Goal: Task Accomplishment & Management: Complete application form

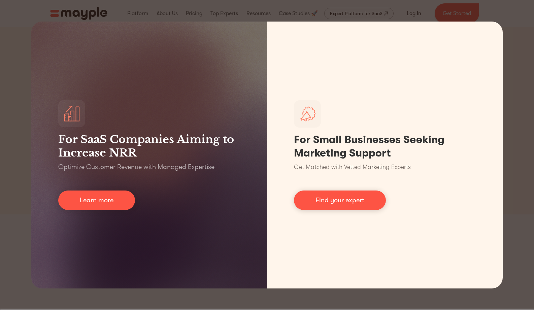
click at [14, 174] on div "For SaaS Companies Aiming to Increase NRR Optimize Customer Revenue with Manage…" at bounding box center [267, 155] width 534 height 310
click at [14, 171] on div "For SaaS Companies Aiming to Increase NRR Optimize Customer Revenue with Manage…" at bounding box center [267, 155] width 534 height 310
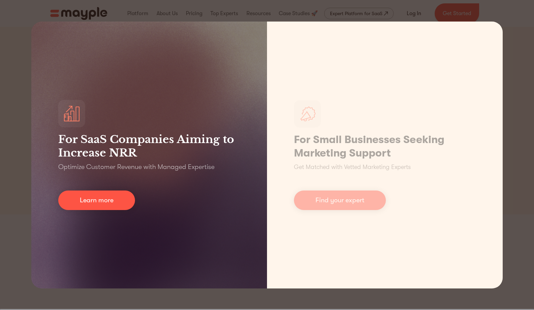
click at [163, 187] on div "For SaaS Companies Aiming to Increase NRR Optimize Customer Revenue with Manage…" at bounding box center [149, 155] width 236 height 267
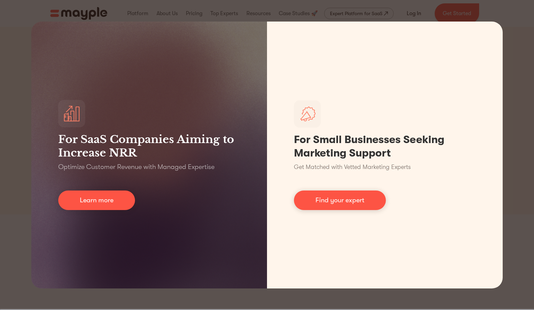
click at [409, 13] on div "For SaaS Companies Aiming to Increase NRR Optimize Customer Revenue with Manage…" at bounding box center [267, 155] width 534 height 310
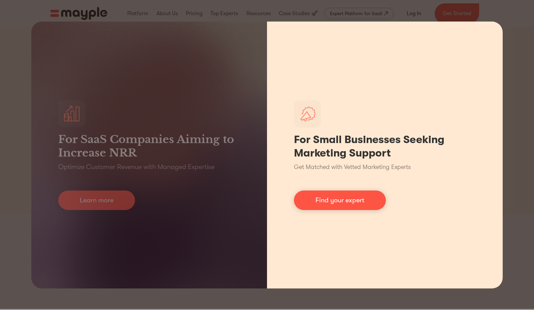
click at [387, 154] on h1 "For Small Businesses Seeking Marketing Support" at bounding box center [385, 146] width 182 height 27
click at [340, 198] on link "Find your expert" at bounding box center [340, 201] width 92 height 20
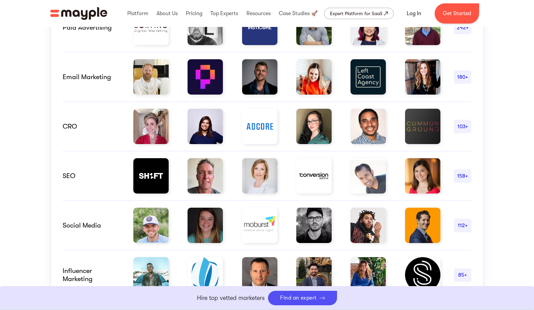
scroll to position [413, 0]
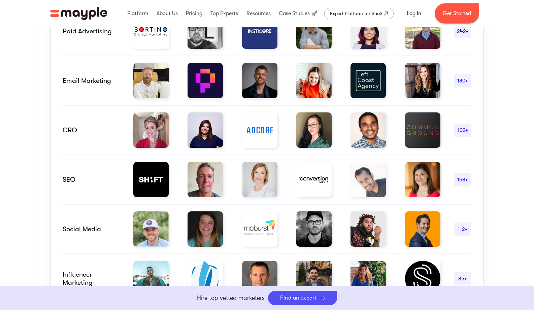
click at [531, 69] on div "Hire Marketing Experts with Proven Results The challenge of assessing marketers…" at bounding box center [267, 115] width 534 height 500
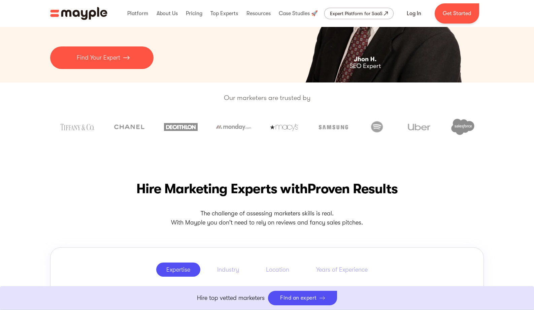
scroll to position [0, 0]
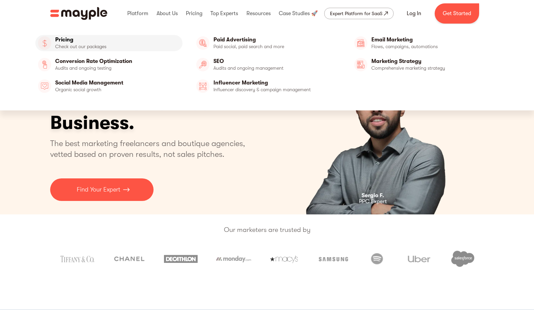
click at [78, 41] on link "Pricing" at bounding box center [108, 43] width 147 height 16
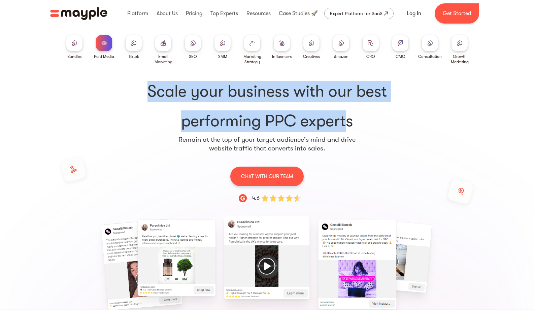
drag, startPoint x: 150, startPoint y: 98, endPoint x: 338, endPoint y: 124, distance: 189.7
click at [341, 122] on h1 "Scale your business with our best performing PPC experts" at bounding box center [266, 106] width 409 height 51
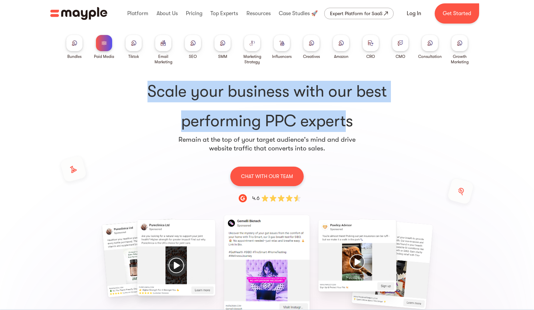
click at [338, 125] on h1 "Scale your business with our best performing PPC experts" at bounding box center [266, 106] width 409 height 51
drag, startPoint x: 121, startPoint y: 88, endPoint x: 316, endPoint y: 118, distance: 198.3
click at [316, 118] on h1 "Scale your business with our best performing PPC experts" at bounding box center [266, 106] width 409 height 51
click at [316, 122] on h1 "Scale your business with our best performing PPC experts" at bounding box center [266, 106] width 409 height 51
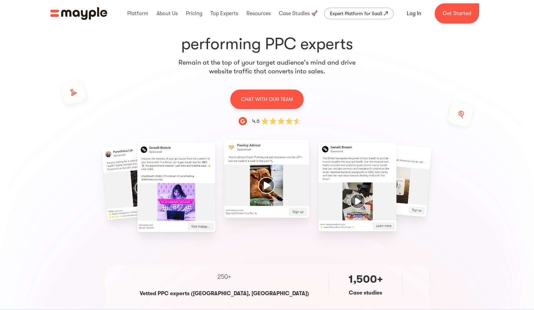
scroll to position [101, 0]
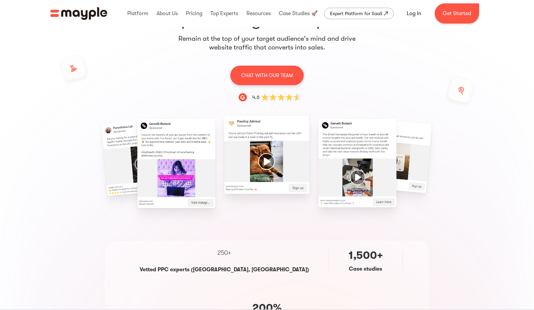
click at [259, 154] on img "5 / 15" at bounding box center [267, 154] width 86 height 79
click at [319, 141] on img "6 / 15" at bounding box center [358, 163] width 78 height 89
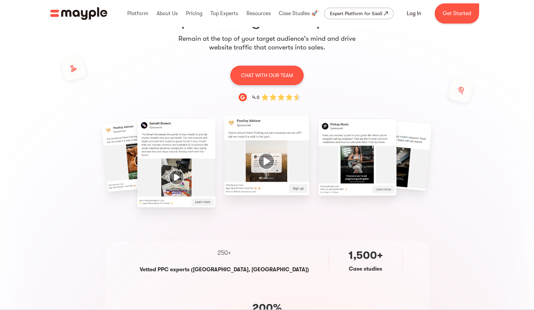
click at [319, 154] on img "8 / 15" at bounding box center [358, 157] width 78 height 77
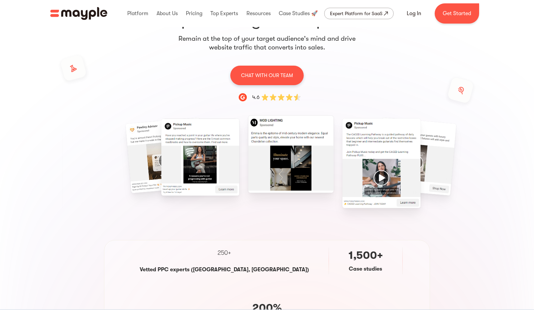
click at [304, 158] on img "9 / 15" at bounding box center [291, 153] width 86 height 77
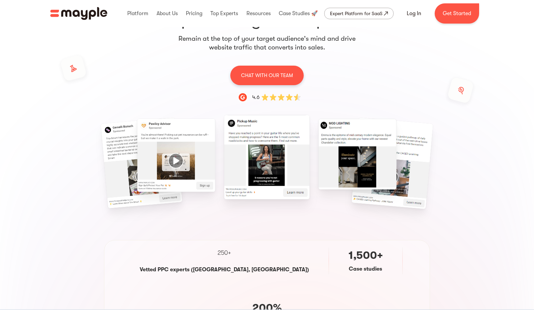
click at [265, 158] on img "8 / 15" at bounding box center [267, 157] width 86 height 85
click at [319, 161] on img "9 / 15" at bounding box center [358, 154] width 78 height 71
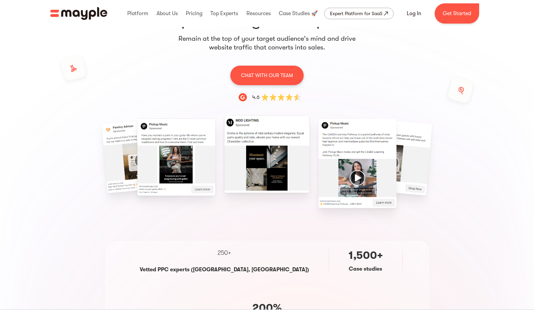
click at [257, 162] on img "9 / 15" at bounding box center [267, 153] width 86 height 77
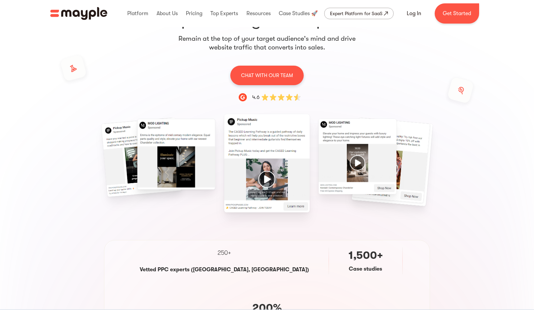
click at [252, 161] on img "10 / 15" at bounding box center [267, 163] width 86 height 98
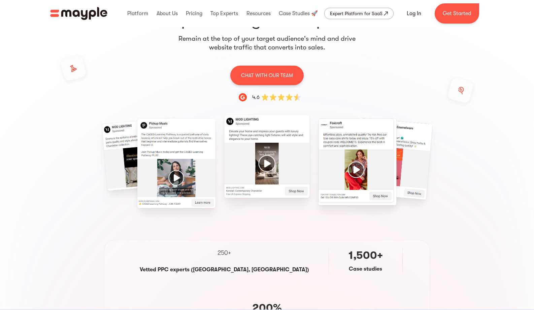
click at [232, 162] on img "11 / 15" at bounding box center [267, 156] width 86 height 83
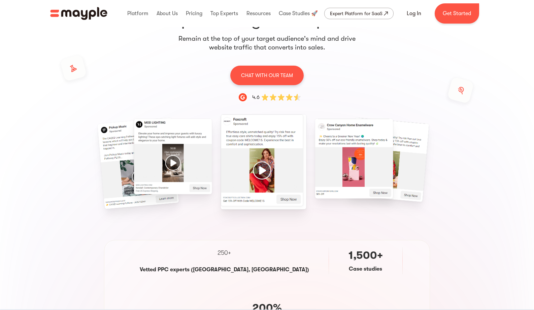
click at [221, 162] on img "12 / 15" at bounding box center [264, 161] width 86 height 95
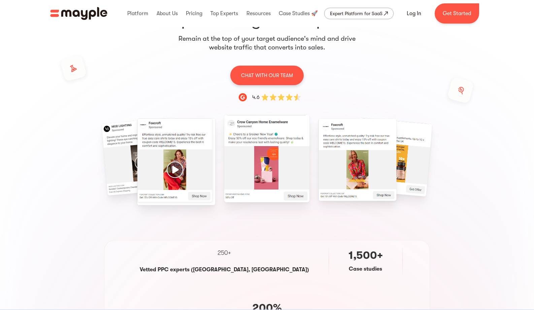
click at [235, 162] on img "13 / 15" at bounding box center [267, 159] width 86 height 88
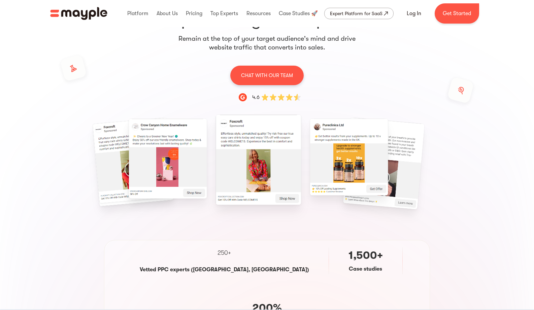
click at [310, 166] on img "15 / 15" at bounding box center [349, 157] width 78 height 77
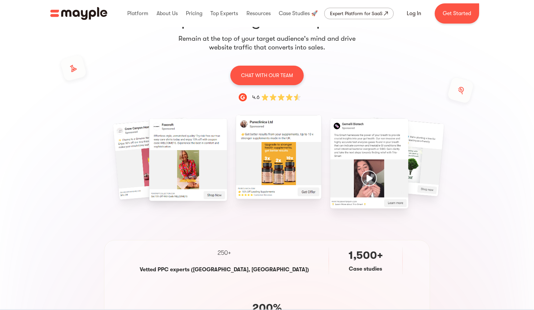
click at [316, 157] on img "15 / 15" at bounding box center [279, 157] width 86 height 84
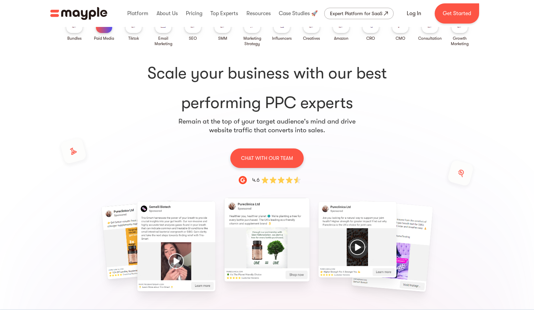
scroll to position [0, 0]
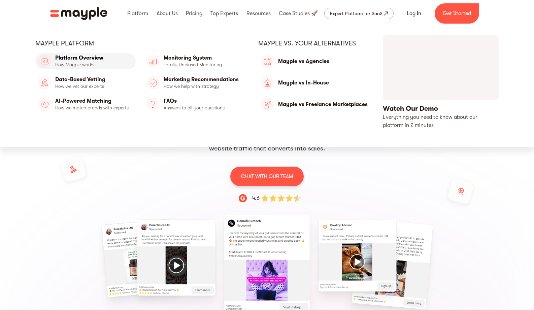
click at [80, 64] on link "Platform Overview" at bounding box center [85, 61] width 100 height 16
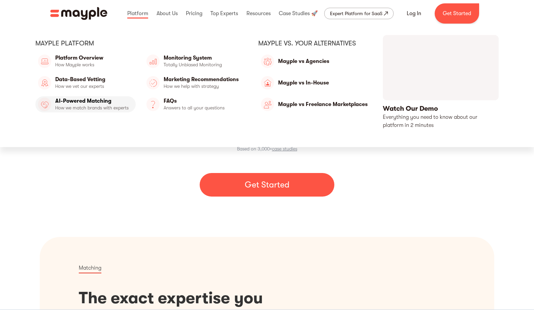
click at [88, 100] on link "AI-Powered Mathing" at bounding box center [85, 104] width 100 height 16
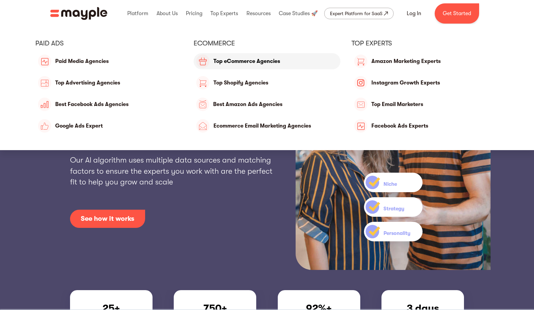
click at [222, 60] on link "Top eCommerce Agencies" at bounding box center [267, 61] width 147 height 16
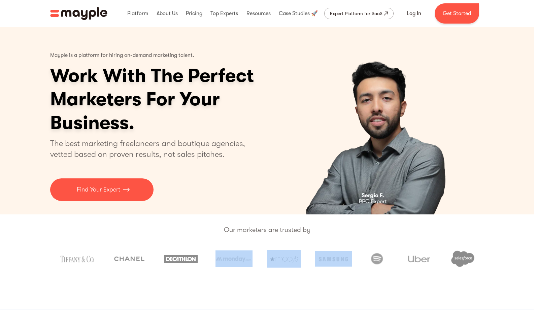
drag, startPoint x: 309, startPoint y: 261, endPoint x: 230, endPoint y: 262, distance: 79.1
click at [211, 262] on div at bounding box center [267, 258] width 434 height 31
drag, startPoint x: 329, startPoint y: 274, endPoint x: 352, endPoint y: 278, distance: 22.9
click at [330, 274] on div at bounding box center [267, 258] width 434 height 31
click at [282, 266] on img at bounding box center [284, 259] width 34 height 18
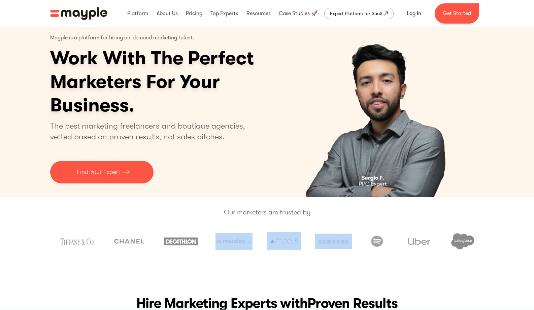
scroll to position [101, 0]
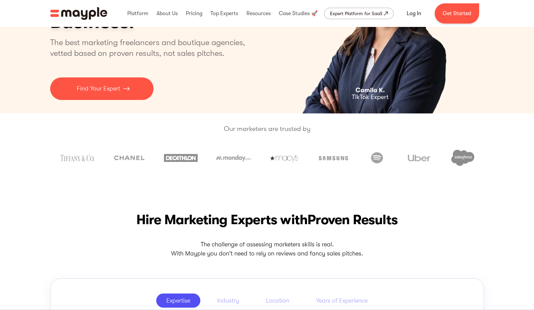
drag, startPoint x: 306, startPoint y: 185, endPoint x: 311, endPoint y: 164, distance: 21.5
drag, startPoint x: 206, startPoint y: 158, endPoint x: 255, endPoint y: 159, distance: 48.8
click at [255, 159] on div at bounding box center [267, 157] width 434 height 31
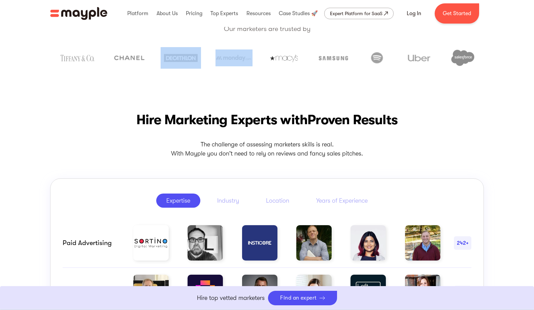
scroll to position [292, 0]
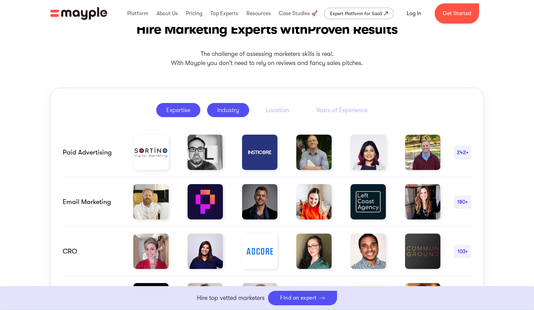
click at [220, 113] on div "Industry" at bounding box center [228, 110] width 22 height 8
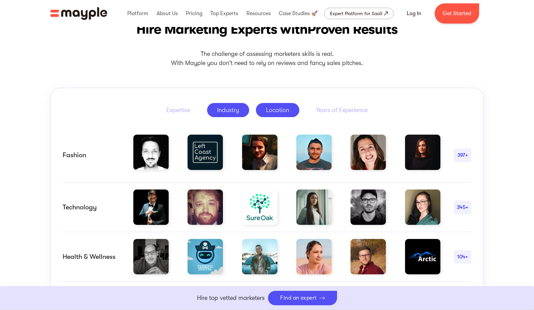
click at [286, 106] on div "Location" at bounding box center [277, 110] width 23 height 8
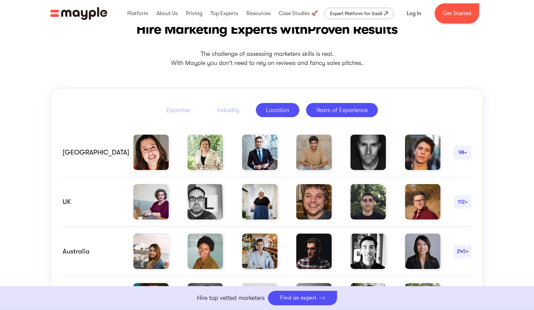
click at [330, 112] on div "Years of Experience" at bounding box center [342, 110] width 52 height 8
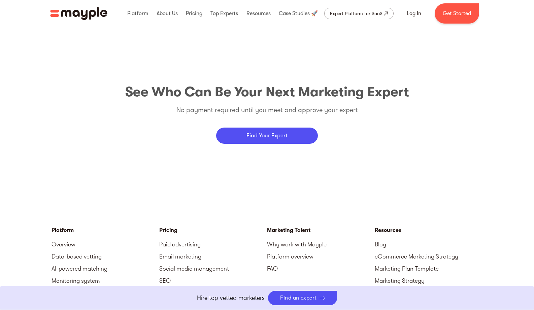
scroll to position [2485, 0]
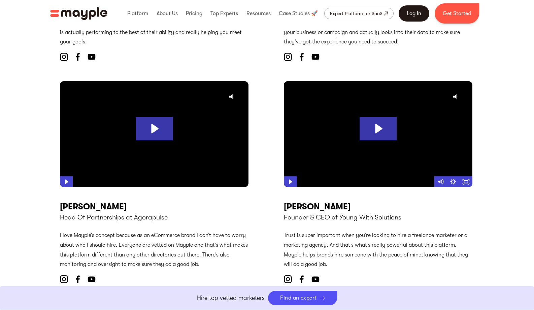
click at [407, 12] on link "Log In" at bounding box center [414, 13] width 31 height 16
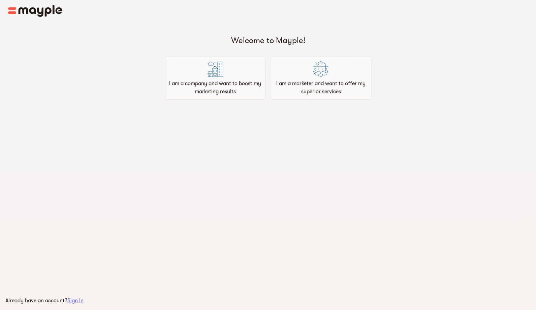
drag, startPoint x: 234, startPoint y: 144, endPoint x: 225, endPoint y: 107, distance: 37.7
click at [234, 144] on main "Welcome to Mayple! I am a company and want to boost my marketing results I am a…" at bounding box center [268, 155] width 536 height 310
click at [195, 77] on div "I am a company and want to boost my marketing results" at bounding box center [215, 78] width 100 height 43
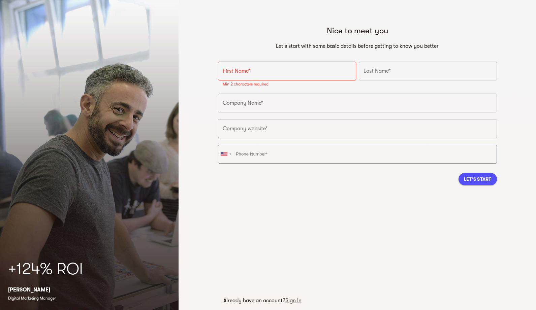
drag, startPoint x: 277, startPoint y: 61, endPoint x: 276, endPoint y: 65, distance: 3.6
click at [277, 62] on input "text" at bounding box center [287, 71] width 138 height 19
type input "g"
type input "J"
type input "G"
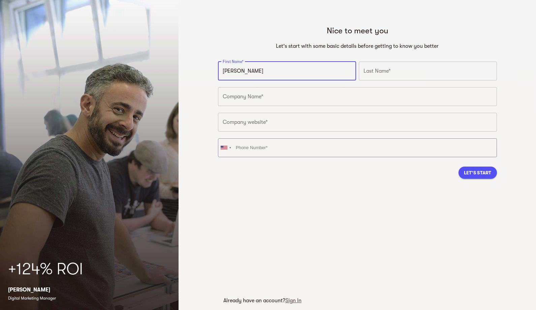
type input "Brad"
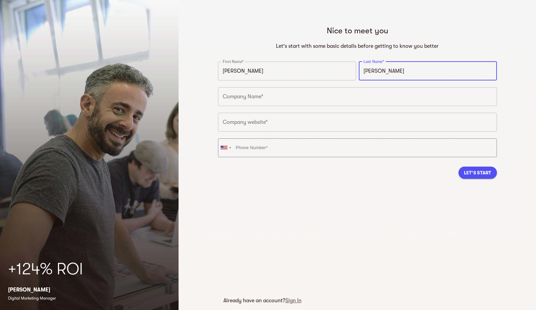
type input "Cooper"
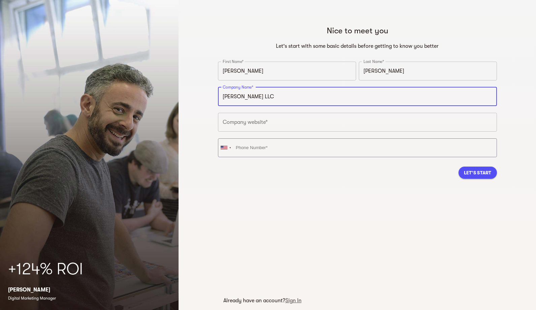
type input "Brad Cooper LLC"
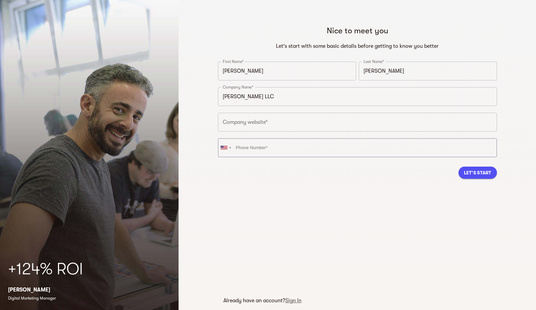
click at [476, 171] on span "Let's Start" at bounding box center [478, 173] width 28 height 8
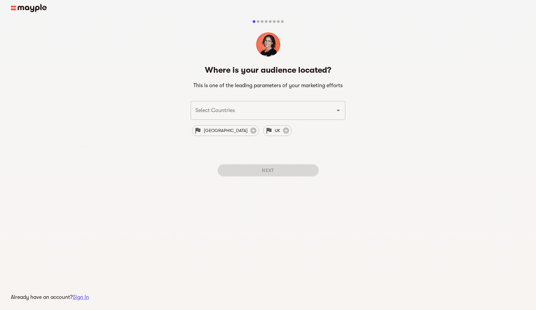
click at [354, 133] on div "Where is your audience located? This is one of the leading parameters of your m…" at bounding box center [268, 106] width 536 height 199
click at [330, 110] on div at bounding box center [334, 110] width 18 height 9
click at [201, 131] on span "USA" at bounding box center [226, 131] width 52 height 8
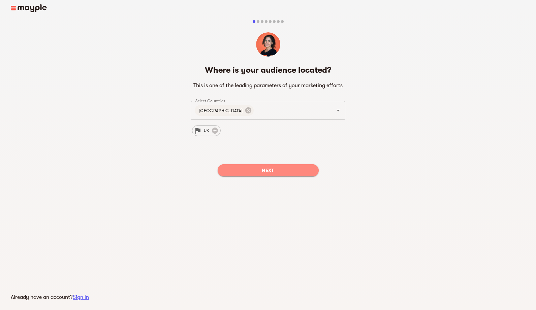
click at [262, 173] on span "Next" at bounding box center [268, 170] width 90 height 8
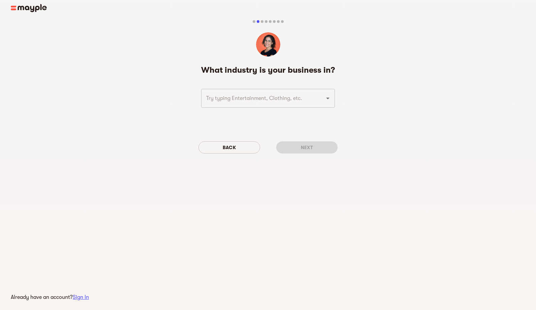
click at [250, 118] on div "What industry is your business in? ​ Back Next" at bounding box center [267, 112] width 139 height 94
click at [250, 96] on input "text" at bounding box center [258, 98] width 109 height 13
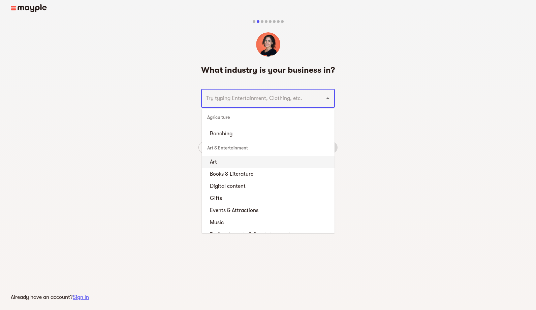
scroll to position [67, 0]
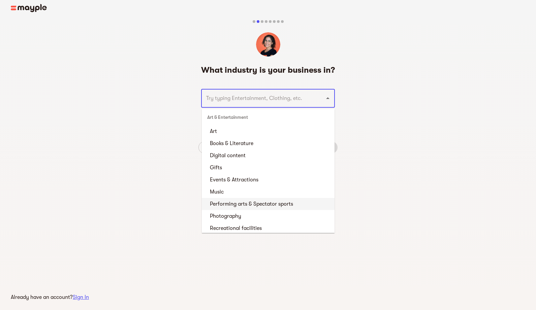
click at [249, 201] on li "Performing arts & Spectator sports" at bounding box center [268, 204] width 133 height 12
type input "Performing arts & Spectator sports"
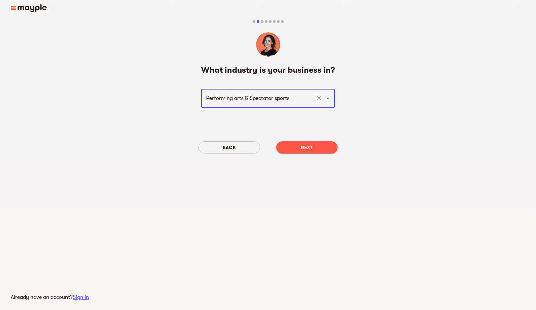
click at [244, 91] on div "Performing arts & Spectator sports ​" at bounding box center [268, 98] width 134 height 19
drag, startPoint x: 314, startPoint y: 97, endPoint x: 319, endPoint y: 97, distance: 5.1
click at [319, 97] on div "Performing arts & Spectator sports ​" at bounding box center [268, 98] width 134 height 19
drag, startPoint x: 333, startPoint y: 101, endPoint x: 329, endPoint y: 101, distance: 3.7
click at [332, 101] on div "Performing arts & Spectator sports ​" at bounding box center [268, 98] width 134 height 19
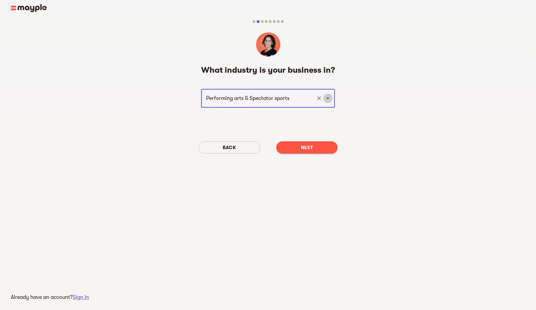
click at [329, 101] on icon "Open" at bounding box center [328, 98] width 8 height 8
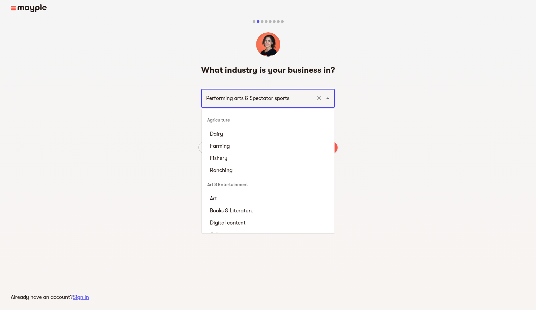
scroll to position [46, 0]
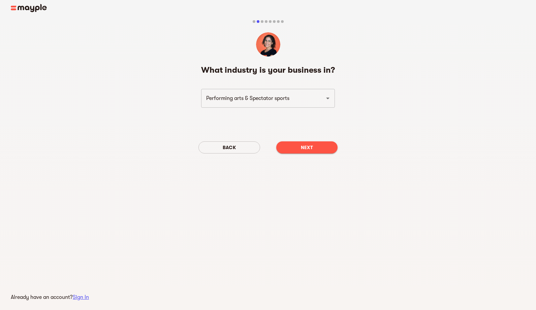
drag, startPoint x: 304, startPoint y: 193, endPoint x: 305, endPoint y: 188, distance: 5.4
click at [305, 193] on main "Already have an account? Sign In What industry is your business in? Performing …" at bounding box center [268, 155] width 536 height 310
click at [311, 149] on span "Next" at bounding box center [306, 147] width 51 height 8
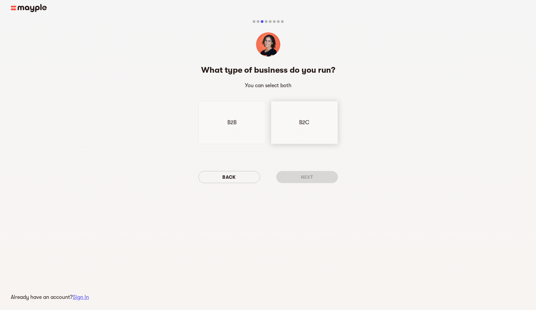
click at [294, 125] on div "B2C" at bounding box center [304, 122] width 67 height 43
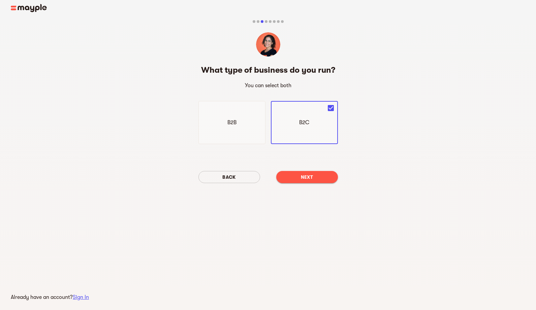
click at [290, 213] on main "Already have an account? Sign In What type of business do you run? You can sele…" at bounding box center [268, 155] width 536 height 310
click at [311, 178] on span "Next" at bounding box center [306, 177] width 51 height 8
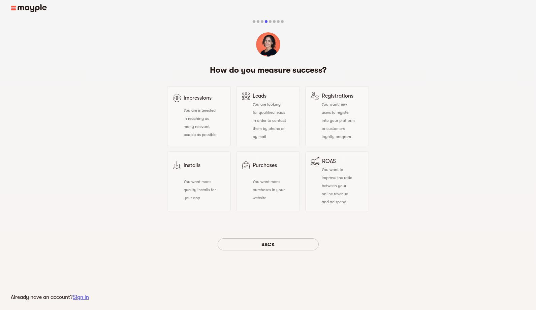
click at [417, 187] on div "How do you measure success? Impressions You are interested in reaching as many …" at bounding box center [268, 143] width 536 height 273
click at [314, 186] on div "You want to improve the ratio between your online revenue and ad spend" at bounding box center [333, 185] width 44 height 40
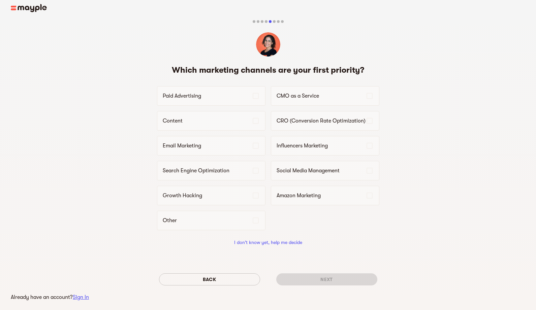
click at [399, 162] on div "Which marketing channels are your first priority? Paid Advertising CMO as a Ser…" at bounding box center [268, 161] width 536 height 308
click at [205, 100] on p "Paid Advertising" at bounding box center [207, 96] width 89 height 8
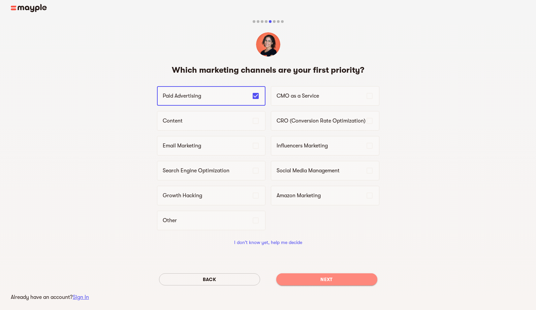
click at [337, 281] on span "Next" at bounding box center [326, 279] width 90 height 8
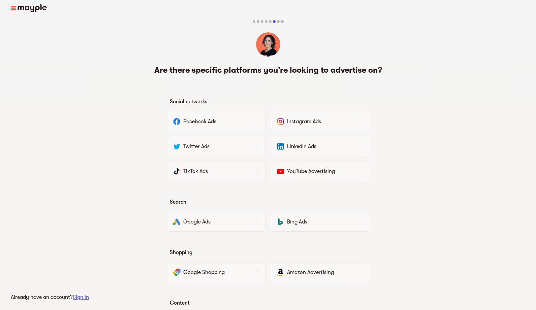
click at [420, 114] on div "Are there specific platforms you’re looking to advertise on? Social networks Fa…" at bounding box center [268, 229] width 536 height 444
click at [236, 121] on p "Facebook Ads" at bounding box center [217, 122] width 68 height 8
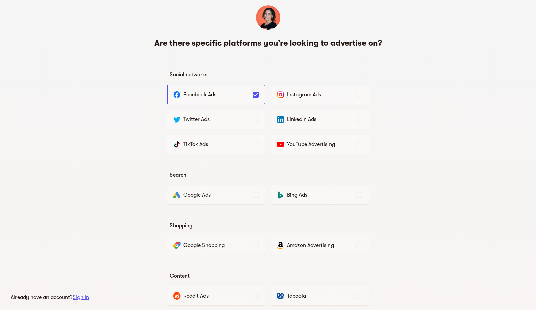
scroll to position [34, 0]
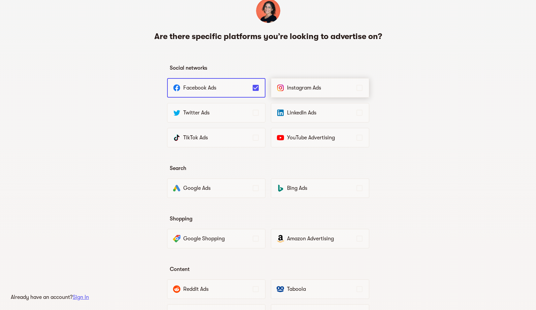
click at [338, 93] on div "Instagram Ads" at bounding box center [320, 88] width 98 height 20
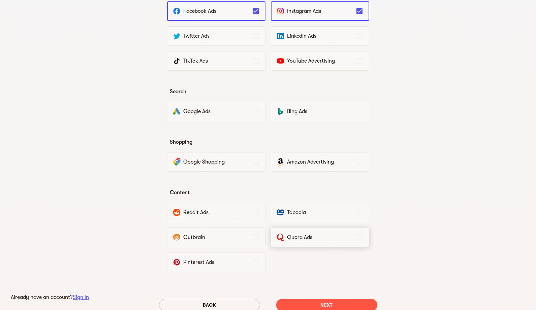
scroll to position [135, 0]
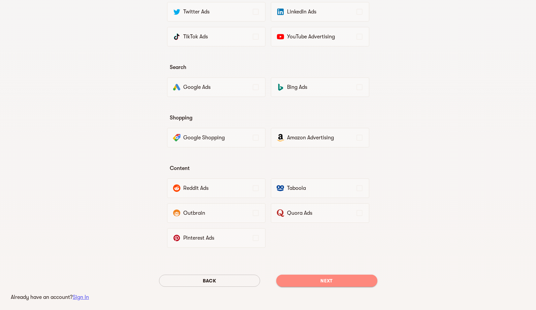
drag, startPoint x: 314, startPoint y: 278, endPoint x: 399, endPoint y: 265, distance: 85.9
click at [314, 278] on span "Next" at bounding box center [326, 281] width 90 height 8
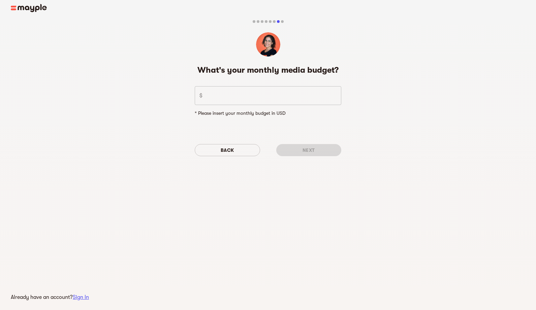
click at [225, 217] on main "Already have an account? Sign In What's your monthly media budget? $ ​ * Please…" at bounding box center [268, 155] width 536 height 310
drag, startPoint x: 230, startPoint y: 99, endPoint x: 164, endPoint y: 97, distance: 66.0
click at [164, 97] on div "What's your monthly media budget? $ ​ * Please insert your monthly budget in US…" at bounding box center [268, 96] width 536 height 179
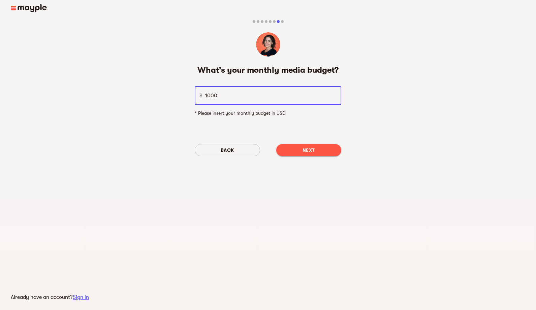
type input "1000"
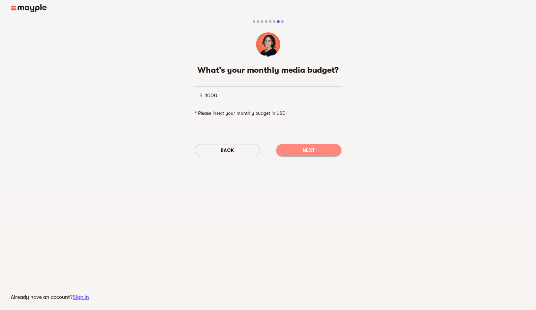
click at [310, 146] on span "Next" at bounding box center [308, 150] width 55 height 8
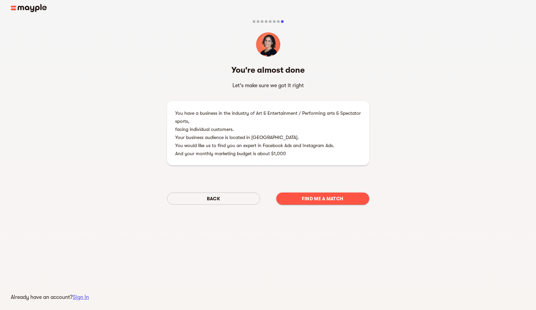
click at [289, 269] on div at bounding box center [268, 155] width 536 height 310
click at [236, 253] on div at bounding box center [268, 155] width 536 height 310
click at [321, 198] on span "Find me a match" at bounding box center [322, 199] width 82 height 8
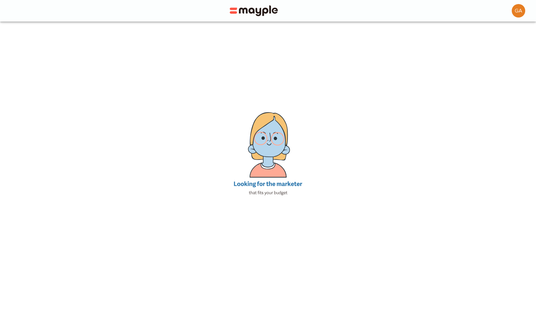
click at [266, 93] on rect "animation" at bounding box center [387, 222] width 479 height 269
click at [344, 156] on div at bounding box center [268, 155] width 536 height 310
click at [243, 197] on rect "animation" at bounding box center [387, 222] width 479 height 269
click at [265, 145] on icon "animation" at bounding box center [267, 134] width 33 height 43
click at [267, 175] on icon "animation" at bounding box center [267, 170] width 36 height 14
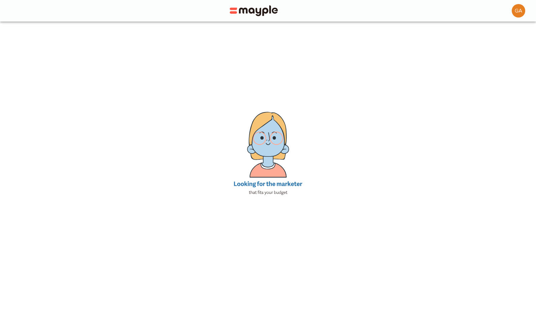
click at [271, 189] on rect "animation" at bounding box center [387, 222] width 479 height 269
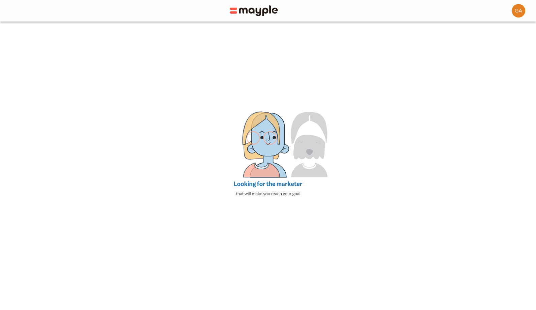
click at [266, 164] on icon "animation" at bounding box center [268, 163] width 36 height 27
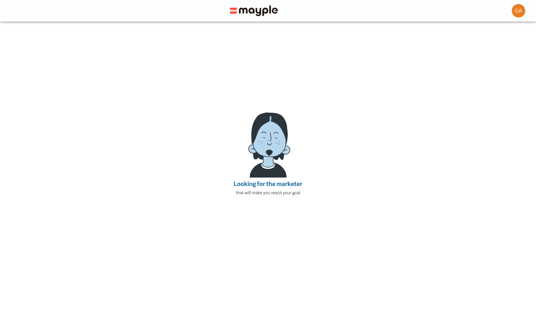
click at [288, 144] on rect "animation" at bounding box center [387, 222] width 479 height 269
click at [272, 141] on icon "animation" at bounding box center [269, 135] width 34 height 44
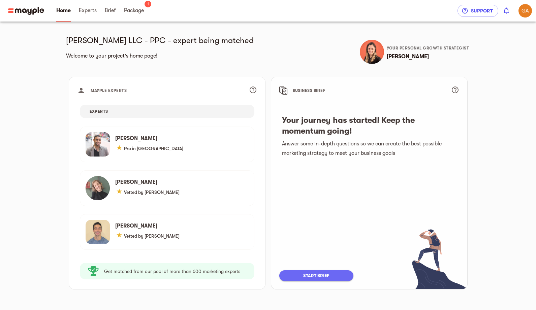
click at [241, 55] on h6 "Welcome to your project's home page!" at bounding box center [165, 55] width 199 height 9
click at [299, 144] on h6 "Answer some in-depth questions so we can create the best possible marketing str…" at bounding box center [369, 148] width 174 height 19
drag, startPoint x: 284, startPoint y: 141, endPoint x: 354, endPoint y: 147, distance: 70.3
click at [353, 147] on h6 "Answer some in-depth questions so we can create the best possible marketing str…" at bounding box center [369, 148] width 174 height 19
click at [354, 147] on h6 "Answer some in-depth questions so we can create the best possible marketing str…" at bounding box center [369, 148] width 174 height 19
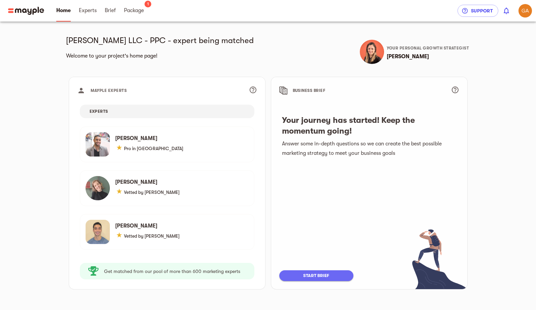
click at [318, 278] on span "start brief" at bounding box center [316, 276] width 61 height 8
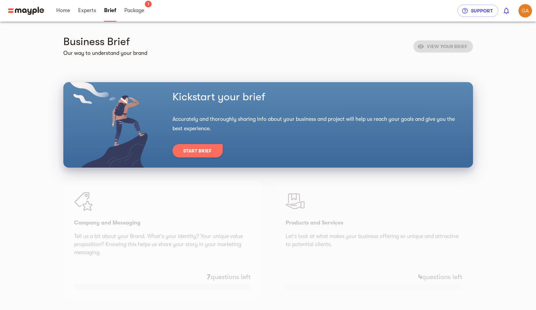
click at [252, 190] on div "Company and Messaging Tell us a bit about your Brand. What's your identity? You…" at bounding box center [162, 239] width 198 height 117
click at [203, 152] on span "Start Brief" at bounding box center [197, 151] width 29 height 8
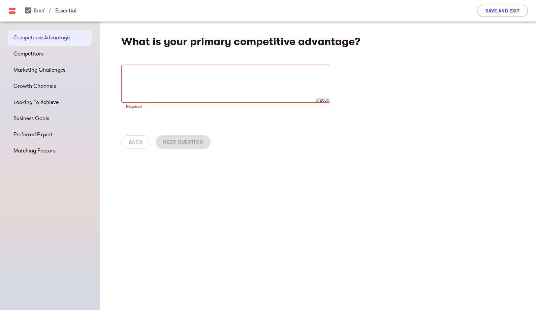
click at [338, 176] on div "What is your primary competitive advantage? x 0/2000 ​ Required Back Next Quest…" at bounding box center [318, 166] width 436 height 289
click at [63, 55] on span "Competitors" at bounding box center [49, 54] width 73 height 8
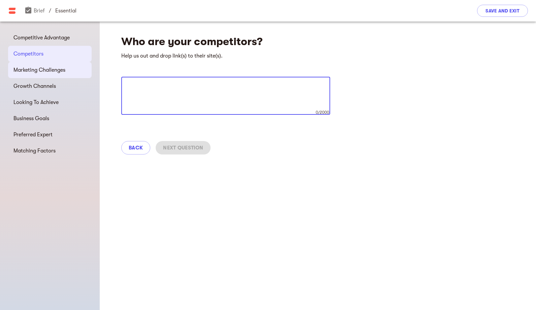
click at [43, 74] on div "Marketing Challenges" at bounding box center [50, 70] width 84 height 16
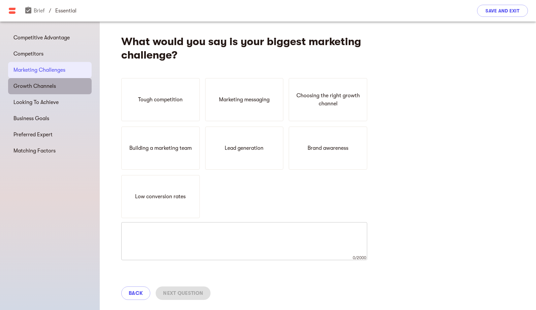
click at [43, 87] on span "Growth Channels" at bounding box center [49, 86] width 73 height 8
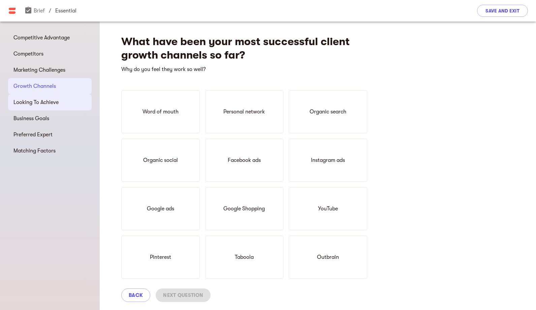
click at [41, 102] on span "Looking To Achieve" at bounding box center [49, 102] width 73 height 8
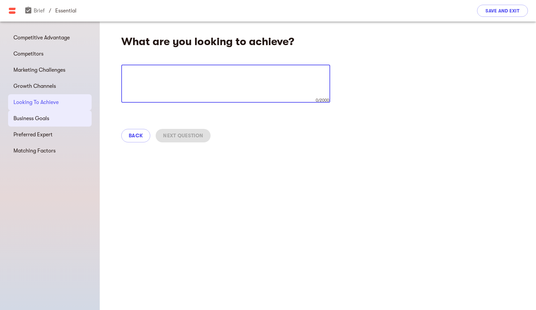
click at [36, 114] on div "Business Goals" at bounding box center [50, 118] width 84 height 16
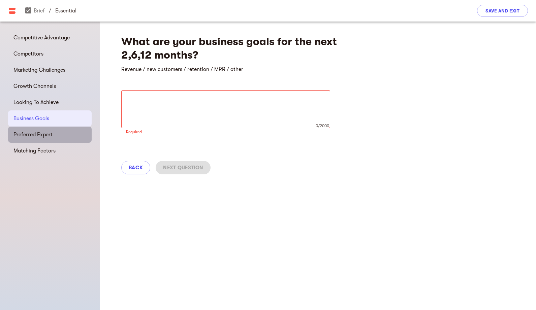
click at [49, 133] on span "Preferred Expert" at bounding box center [49, 135] width 73 height 8
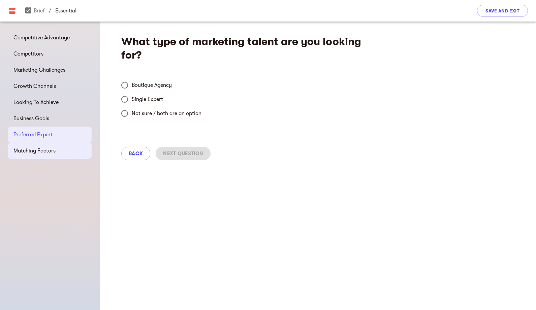
click at [45, 150] on span "Matching Factors" at bounding box center [49, 151] width 73 height 8
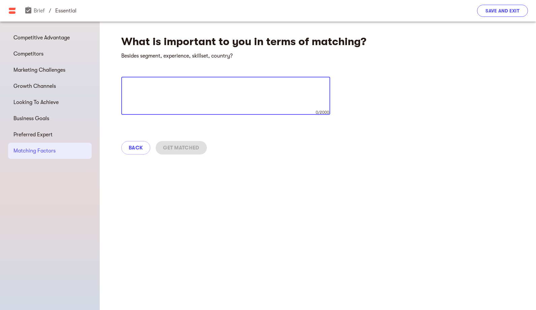
click at [488, 10] on span "Save and Exit" at bounding box center [502, 11] width 34 height 8
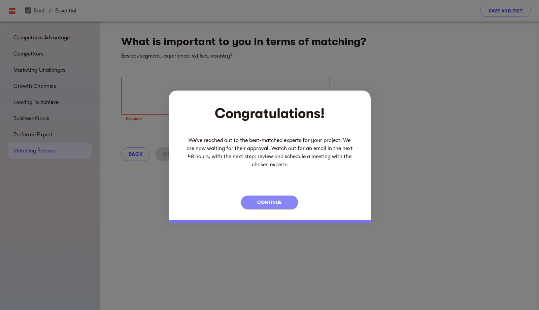
click at [265, 206] on span "Continue" at bounding box center [269, 202] width 25 height 8
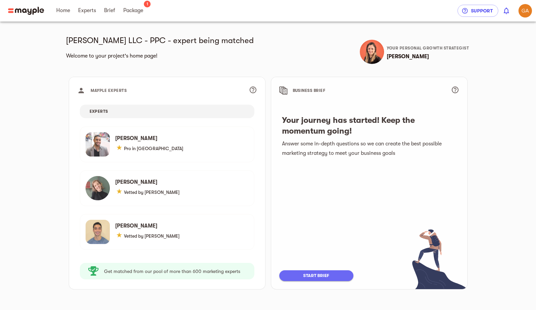
click at [63, 113] on div "Brad Cooper LLC - PPC - expert being matched Welcome to your project's home pag…" at bounding box center [268, 169] width 431 height 295
drag, startPoint x: 423, startPoint y: 55, endPoint x: 387, endPoint y: 53, distance: 36.1
click at [387, 53] on h6 "Michal Meir" at bounding box center [430, 56] width 86 height 9
click at [387, 52] on h6 "Michal Meir" at bounding box center [430, 56] width 86 height 9
click at [29, 234] on main "Brad Cooper LLC - PPC - expert being matched Welcome to your project's home pag…" at bounding box center [268, 158] width 536 height 316
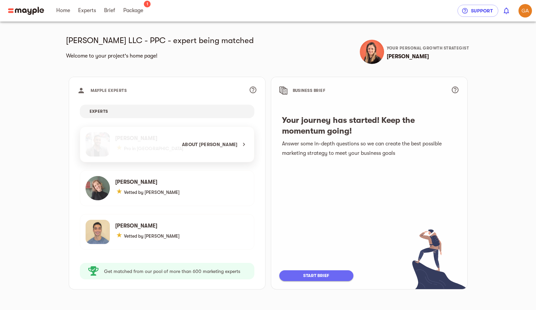
click at [127, 139] on div "About Alex M." at bounding box center [164, 144] width 168 height 35
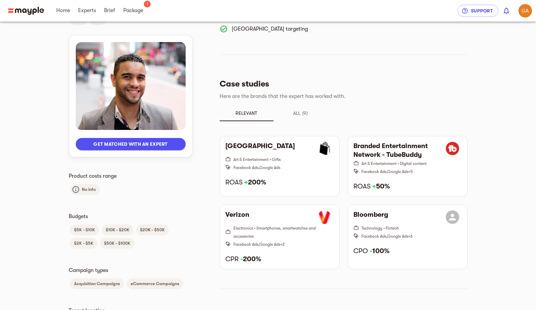
scroll to position [250, 0]
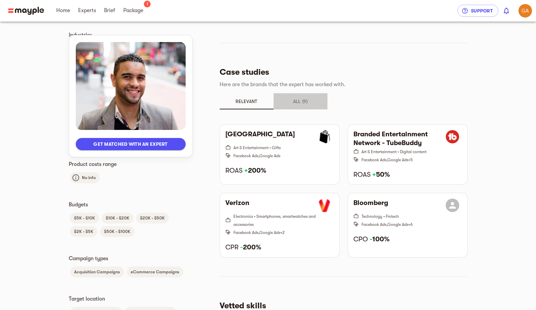
click at [305, 98] on span "All (9)" at bounding box center [300, 101] width 46 height 8
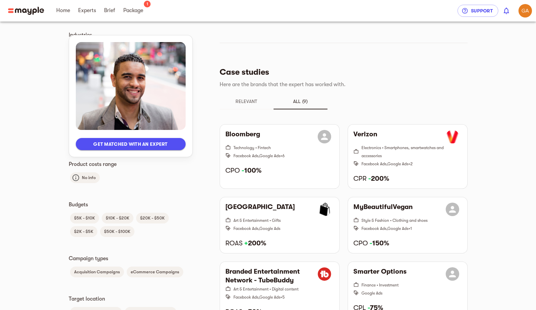
click at [235, 106] on button "Relevant" at bounding box center [247, 101] width 54 height 16
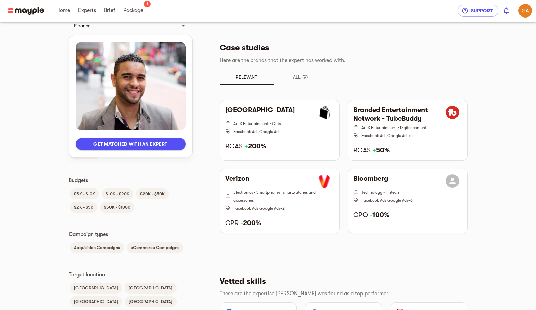
scroll to position [286, 0]
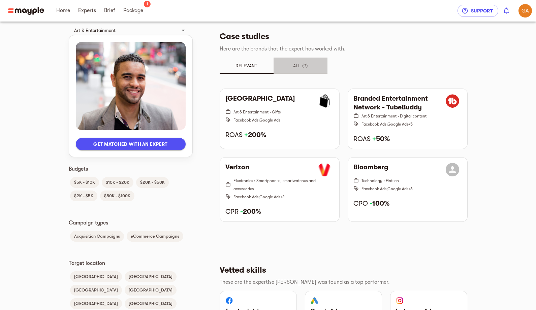
click at [301, 64] on span "All (9)" at bounding box center [300, 66] width 46 height 8
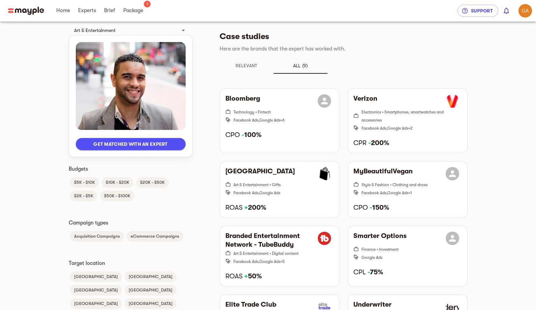
click at [244, 70] on button "Relevant" at bounding box center [247, 66] width 54 height 16
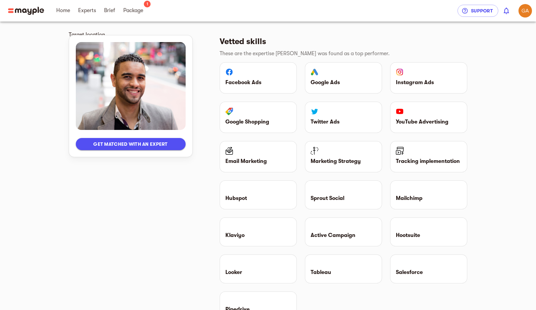
scroll to position [522, 0]
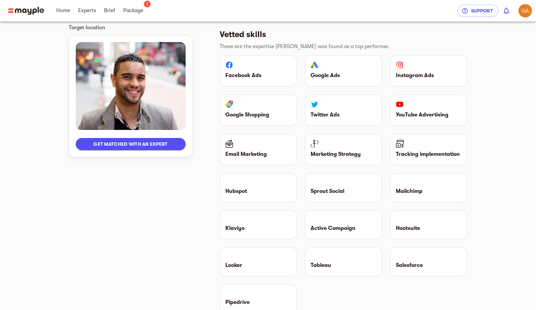
click at [187, 258] on div "Get matched with an expert Languages English Spanish Client Type B2C B2B Indust…" at bounding box center [131, 16] width 124 height 952
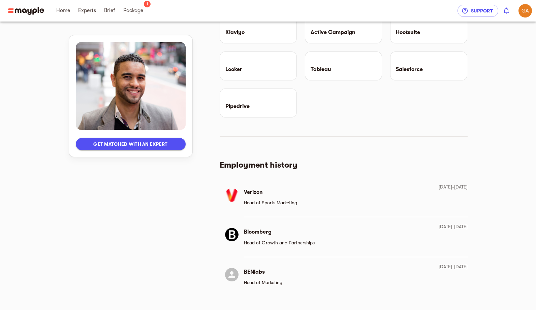
scroll to position [728, 0]
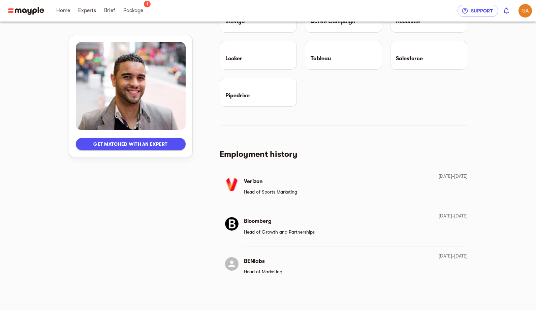
drag, startPoint x: 153, startPoint y: 244, endPoint x: 155, endPoint y: 239, distance: 5.6
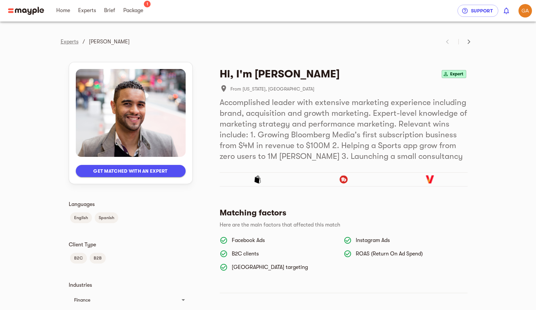
click at [69, 41] on link "Experts" at bounding box center [70, 42] width 18 height 6
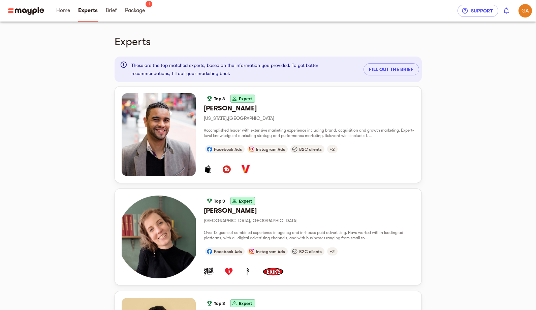
click at [118, 14] on span "Brief" at bounding box center [111, 11] width 19 height 22
click at [112, 9] on span "Brief" at bounding box center [111, 10] width 11 height 8
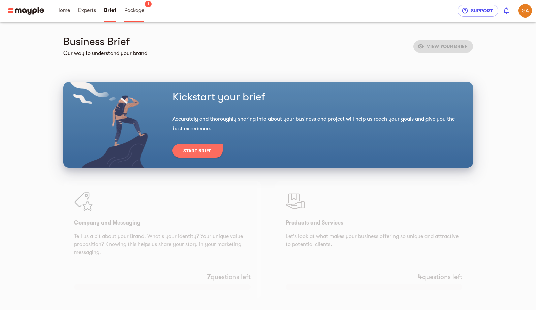
click at [138, 13] on span "Package" at bounding box center [134, 10] width 20 height 8
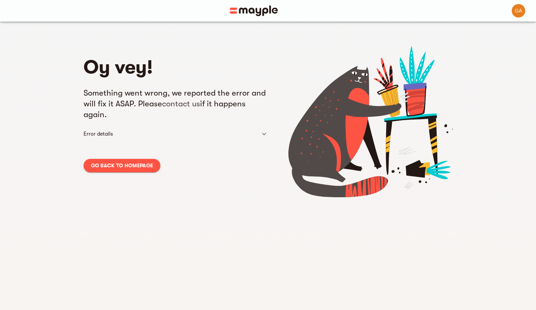
click at [139, 167] on span "Go back to homepage" at bounding box center [122, 166] width 62 height 8
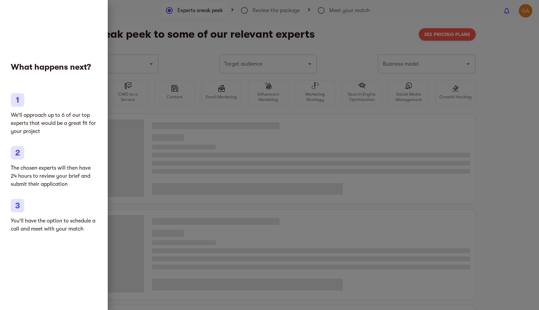
click at [140, 45] on div at bounding box center [269, 155] width 539 height 310
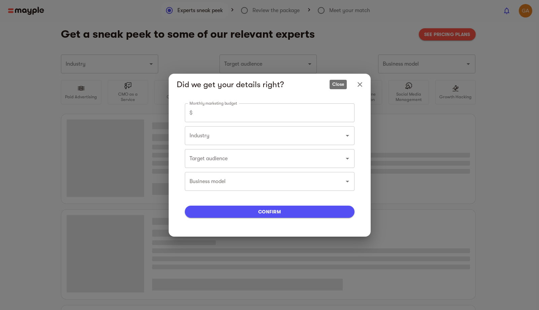
type input "Ecommerce services"
type input "500"
type input "Ecommerce services"
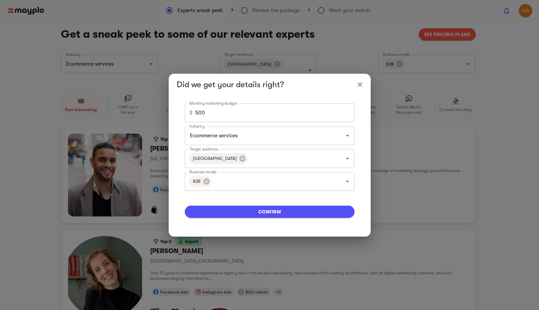
click at [291, 215] on span "confirm" at bounding box center [269, 212] width 159 height 8
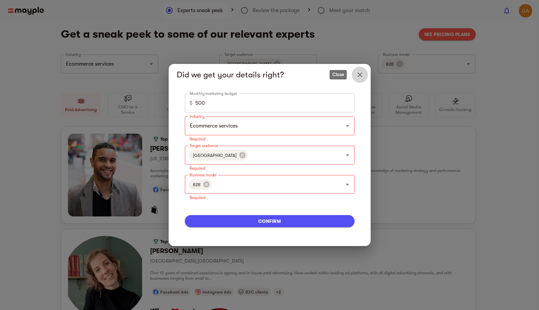
click at [361, 67] on button "Close" at bounding box center [360, 75] width 16 height 16
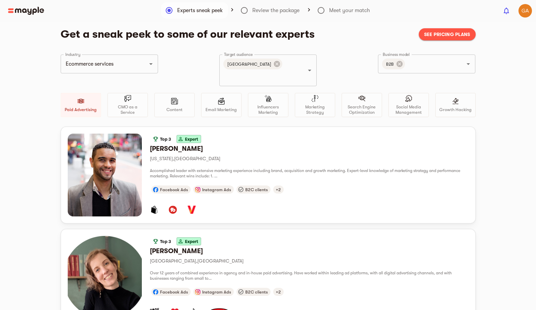
click at [267, 14] on div at bounding box center [249, 11] width 498 height 8
click at [259, 10] on div at bounding box center [249, 11] width 498 height 8
click at [256, 9] on div at bounding box center [249, 11] width 498 height 8
click at [200, 62] on div "Industry Ecommerce services Industry Target audience United States Target audie…" at bounding box center [268, 91] width 415 height 72
click at [247, 7] on div at bounding box center [249, 11] width 498 height 8
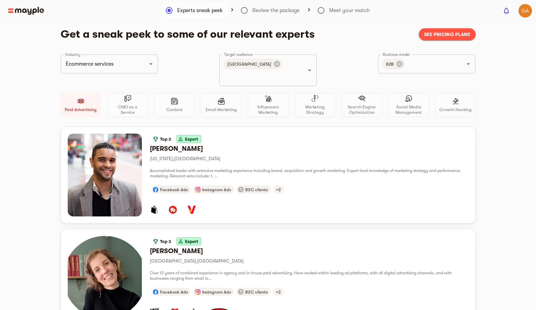
click at [242, 11] on div at bounding box center [249, 11] width 498 height 8
click at [232, 7] on header "0" at bounding box center [268, 11] width 536 height 22
click at [232, 8] on div at bounding box center [249, 11] width 498 height 8
click at [230, 10] on div at bounding box center [249, 11] width 498 height 8
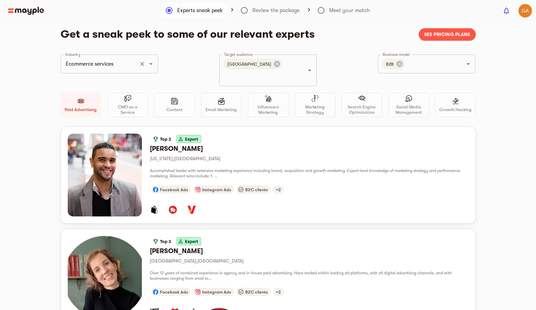
click at [136, 65] on div "Ecommerce services Industry" at bounding box center [110, 64] width 98 height 19
click at [175, 62] on div "Industry Ecommerce services Industry Target audience United States Target audie…" at bounding box center [268, 91] width 415 height 72
click at [454, 39] on button "See pricing plans" at bounding box center [447, 34] width 57 height 12
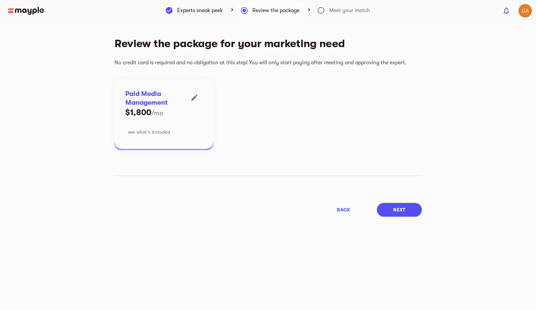
click at [152, 133] on span "see what’s included" at bounding box center [149, 132] width 42 height 8
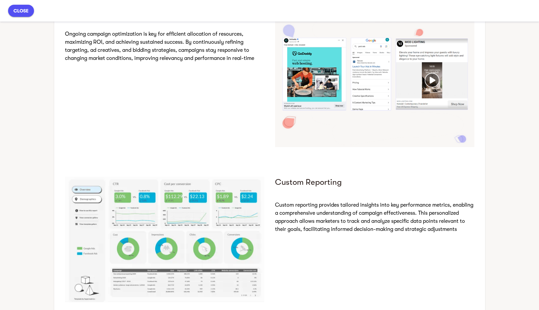
scroll to position [941, 0]
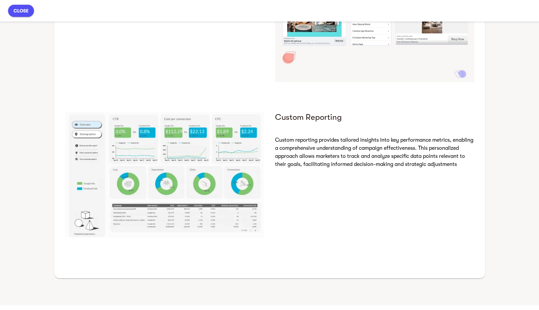
drag, startPoint x: 535, startPoint y: 237, endPoint x: 533, endPoint y: 268, distance: 30.4
click at [208, 88] on div "Campaign Optimization" at bounding box center [165, 11] width 210 height 152
drag, startPoint x: 535, startPoint y: 257, endPoint x: 537, endPoint y: 175, distance: 81.8
click at [537, 175] on div "All of our packages include a dedicated growth team for your business: Vetted M…" at bounding box center [269, 166] width 539 height 289
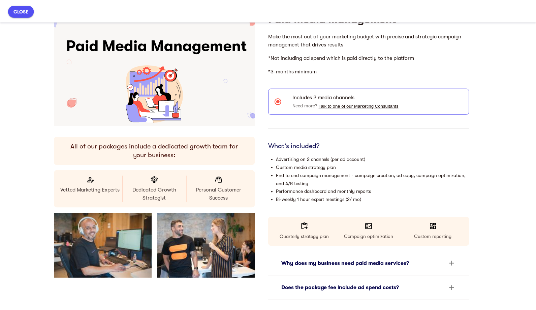
scroll to position [0, 0]
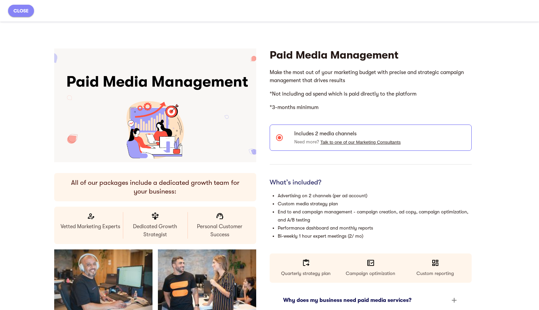
click at [25, 15] on button "close" at bounding box center [21, 11] width 26 height 12
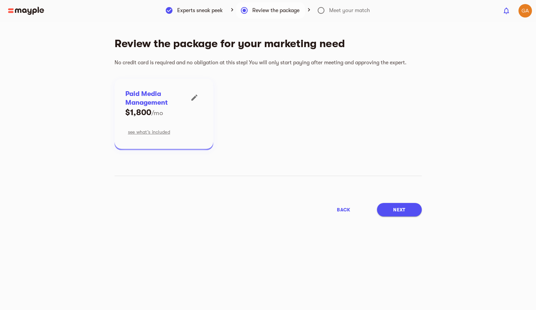
click at [407, 214] on button "Next" at bounding box center [399, 209] width 44 height 13
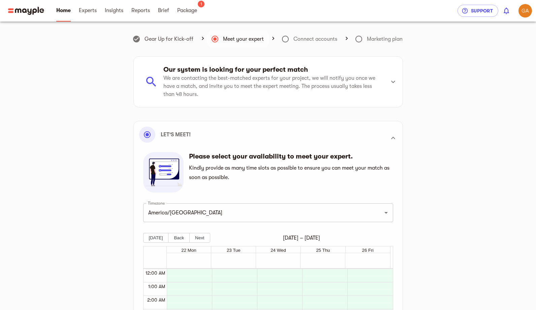
scroll to position [189, 0]
click at [443, 162] on div "Gear Up for Kick-off Meet your expert Connect accounts Marketing plan Our syste…" at bounding box center [267, 252] width 409 height 445
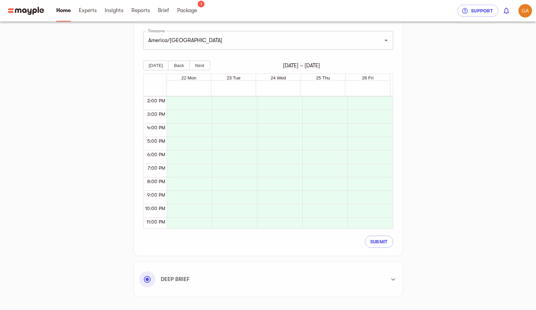
scroll to position [171, 0]
click at [447, 161] on div "Gear Up for Kick-off Meet your expert Connect accounts Marketing plan Our syste…" at bounding box center [267, 81] width 409 height 445
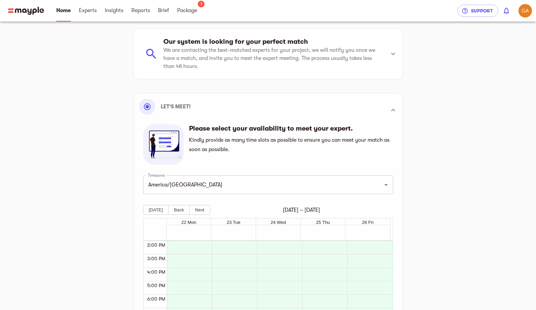
scroll to position [34, 0]
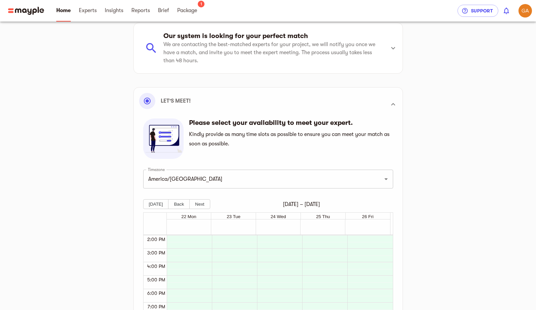
click at [183, 242] on div at bounding box center [188, 208] width 42 height 323
click at [218, 247] on div at bounding box center [233, 208] width 42 height 323
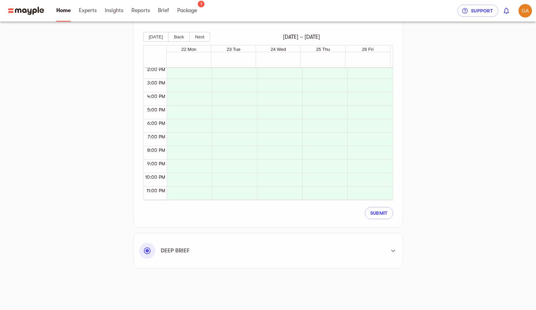
scroll to position [202, 0]
click at [235, 136] on div at bounding box center [233, 37] width 42 height 323
click at [375, 213] on span "Submit" at bounding box center [379, 212] width 18 height 8
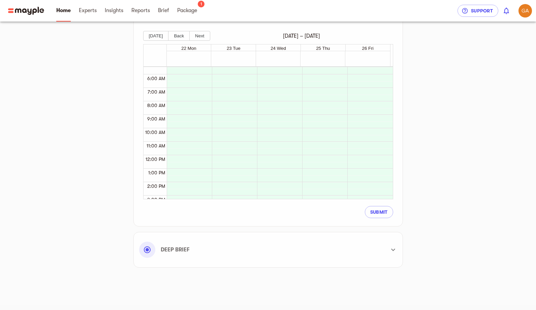
scroll to position [54, 0]
click at [152, 37] on button "[DATE]" at bounding box center [156, 36] width 26 height 10
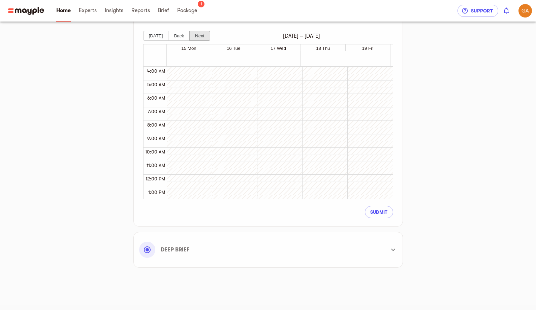
click at [195, 35] on button "Next" at bounding box center [199, 36] width 21 height 10
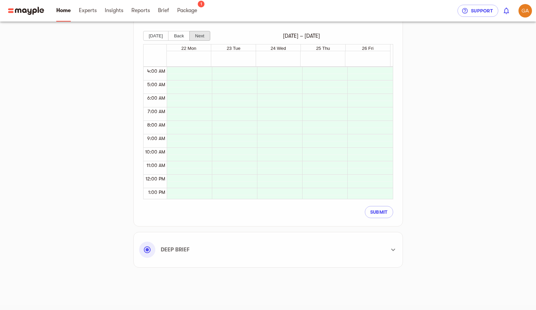
click at [196, 37] on button "Next" at bounding box center [199, 36] width 21 height 10
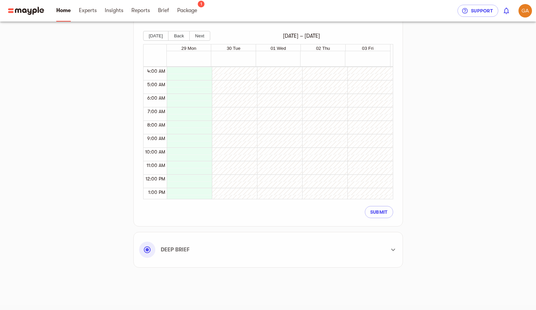
click at [199, 76] on div at bounding box center [188, 174] width 42 height 323
click at [190, 87] on div at bounding box center [188, 174] width 42 height 323
drag, startPoint x: 184, startPoint y: 91, endPoint x: 153, endPoint y: 87, distance: 31.5
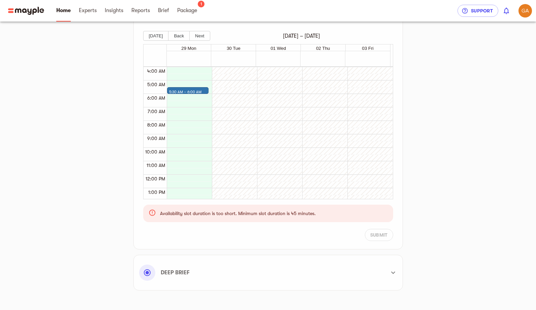
click at [153, 87] on div "5:00 AM" at bounding box center [154, 84] width 23 height 8
drag, startPoint x: 187, startPoint y: 101, endPoint x: 198, endPoint y: 111, distance: 15.0
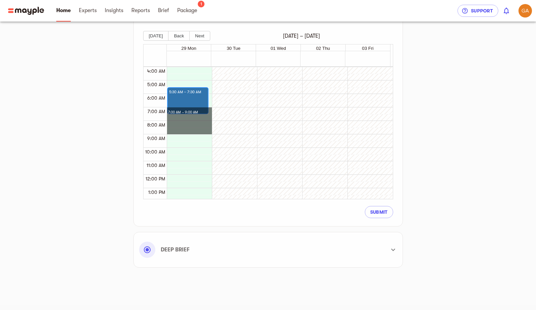
drag, startPoint x: 203, startPoint y: 121, endPoint x: 200, endPoint y: 154, distance: 33.1
click at [395, 255] on div at bounding box center [393, 250] width 16 height 16
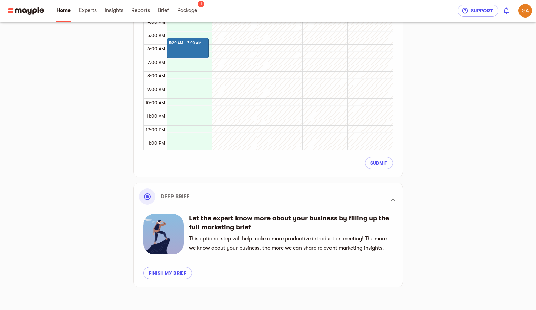
scroll to position [274, 0]
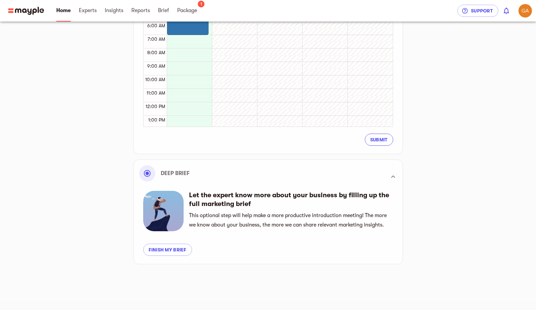
click at [375, 140] on span "Submit" at bounding box center [379, 140] width 18 height 8
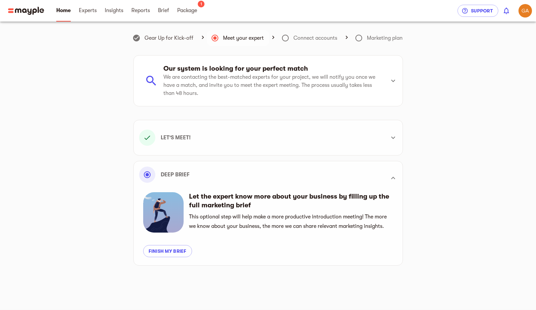
scroll to position [0, 0]
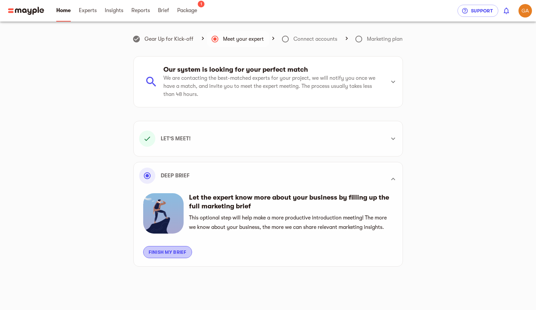
click at [177, 254] on span "Finish my brief" at bounding box center [167, 252] width 38 height 8
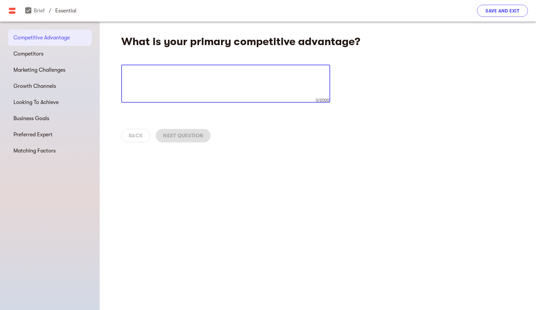
click at [504, 12] on span "Save and Exit" at bounding box center [502, 11] width 34 height 8
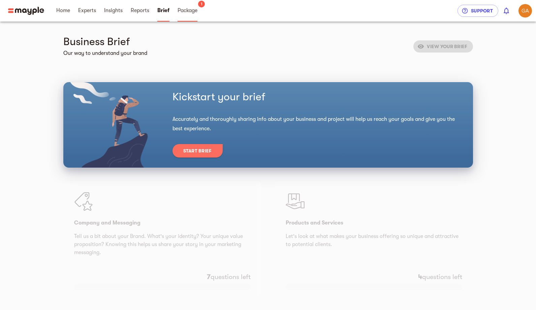
click at [183, 11] on span "Package" at bounding box center [187, 10] width 20 height 8
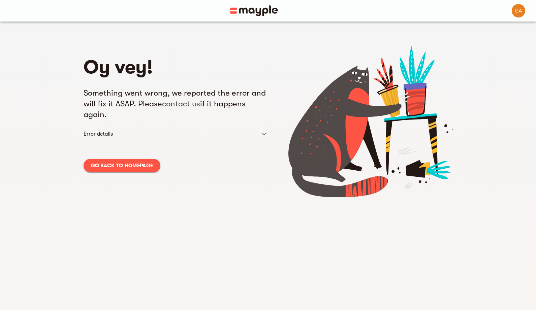
click at [260, 140] on div at bounding box center [264, 134] width 16 height 16
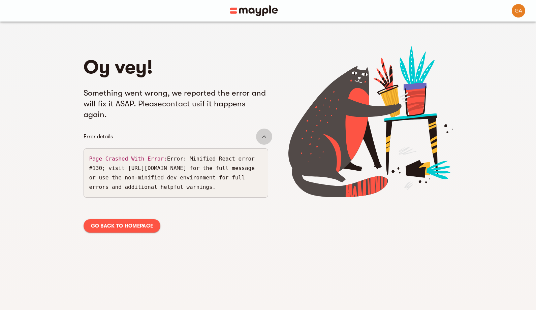
click at [265, 140] on icon at bounding box center [264, 137] width 8 height 8
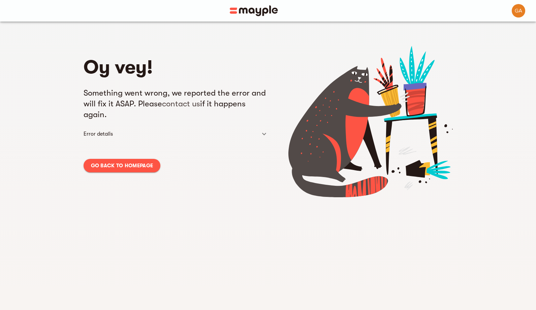
click at [272, 8] on img at bounding box center [254, 10] width 48 height 11
click at [247, 10] on img at bounding box center [254, 10] width 48 height 11
click at [253, 10] on img at bounding box center [254, 10] width 48 height 11
click at [523, 7] on span "button" at bounding box center [519, 10] width 16 height 13
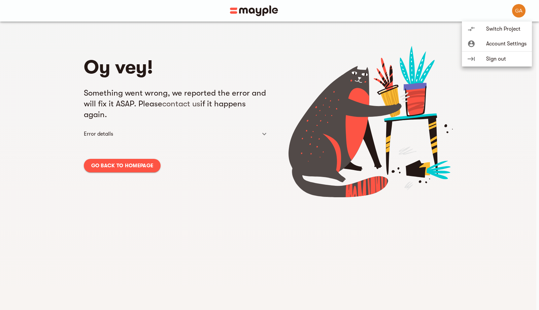
click at [525, 12] on div at bounding box center [269, 155] width 539 height 310
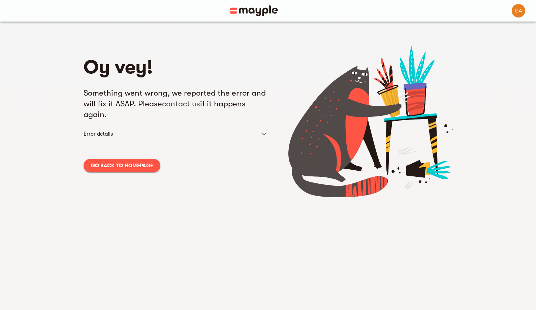
click at [246, 13] on img at bounding box center [254, 10] width 48 height 11
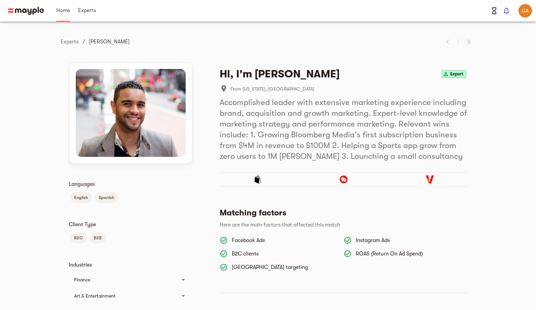
click at [64, 11] on span "Home" at bounding box center [63, 10] width 14 height 8
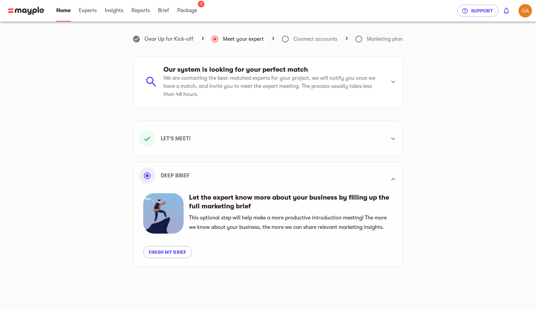
scroll to position [189, 0]
click at [127, 12] on nav "Home Experts Insights Reports 1 Brief Package 1" at bounding box center [254, 11] width 405 height 22
click at [136, 11] on span "Reports" at bounding box center [140, 10] width 19 height 8
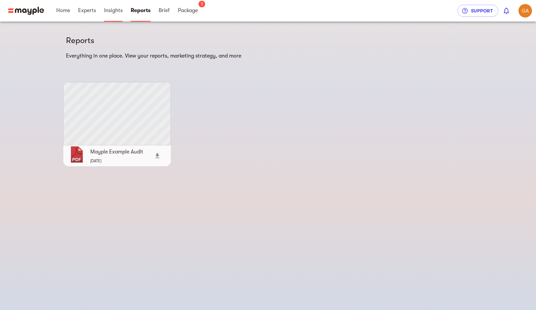
click at [112, 11] on span "Insights" at bounding box center [113, 10] width 19 height 8
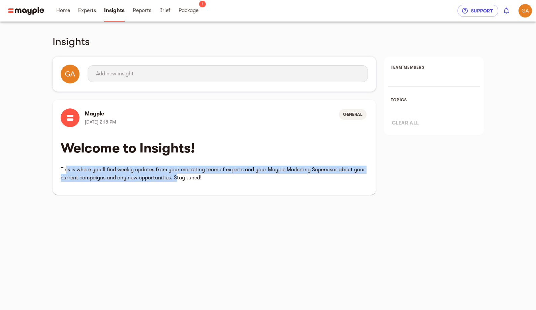
drag, startPoint x: 65, startPoint y: 170, endPoint x: 185, endPoint y: 182, distance: 120.5
click at [179, 184] on p "This is where you'll find weekly updates from your marketing team of experts an…" at bounding box center [213, 174] width 307 height 22
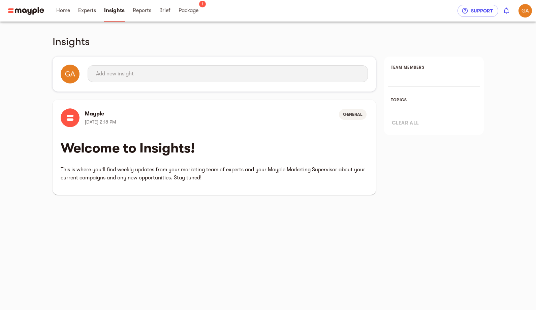
click at [185, 182] on p "This is where you'll find weekly updates from your marketing team of experts an…" at bounding box center [213, 174] width 307 height 22
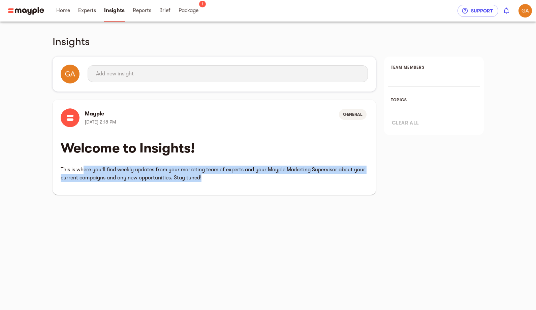
drag, startPoint x: 210, startPoint y: 182, endPoint x: 82, endPoint y: 171, distance: 128.4
click at [82, 171] on p "This is where you'll find weekly updates from your marketing team of experts an…" at bounding box center [213, 174] width 307 height 22
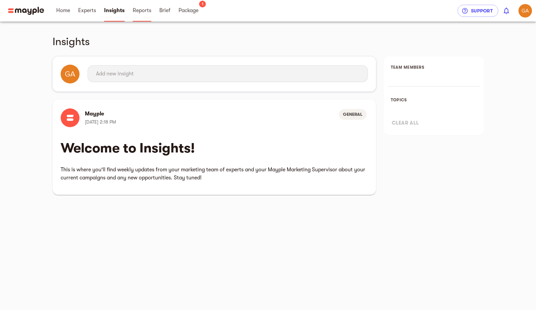
click at [142, 11] on span "Reports" at bounding box center [142, 10] width 19 height 8
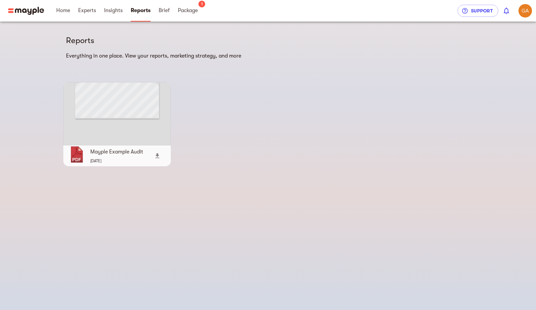
click at [175, 13] on span "Package 1" at bounding box center [188, 11] width 28 height 22
click at [161, 14] on span "Brief" at bounding box center [164, 10] width 11 height 8
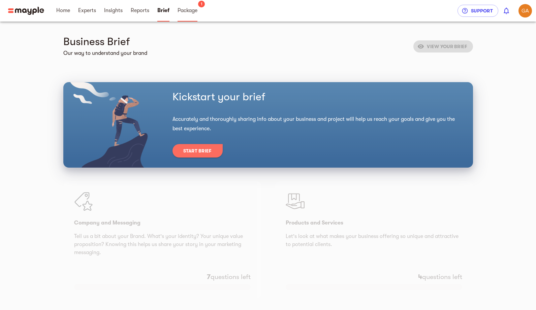
click at [189, 20] on link "Package" at bounding box center [187, 11] width 20 height 22
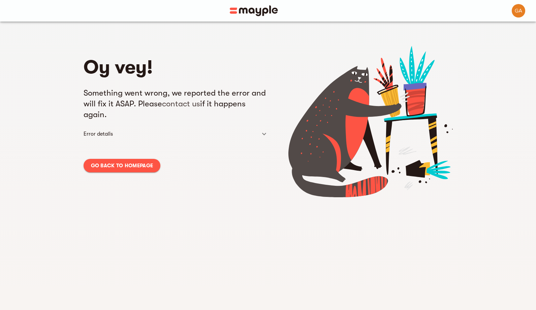
drag, startPoint x: 212, startPoint y: 8, endPoint x: 252, endPoint y: 9, distance: 39.4
click at [214, 8] on div at bounding box center [253, 10] width 507 height 11
click at [252, 9] on img at bounding box center [254, 10] width 48 height 11
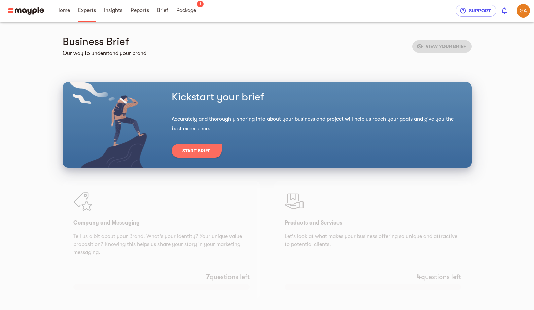
click at [85, 14] on span "Experts" at bounding box center [87, 10] width 18 height 8
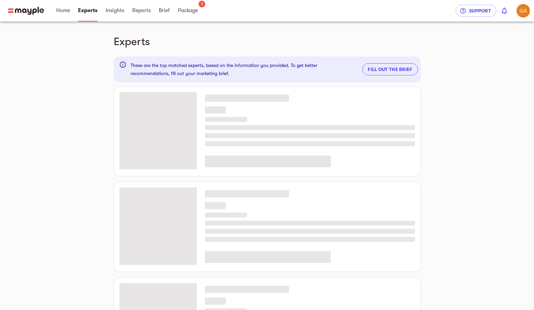
click at [402, 67] on span "Fill out the brief" at bounding box center [390, 69] width 44 height 8
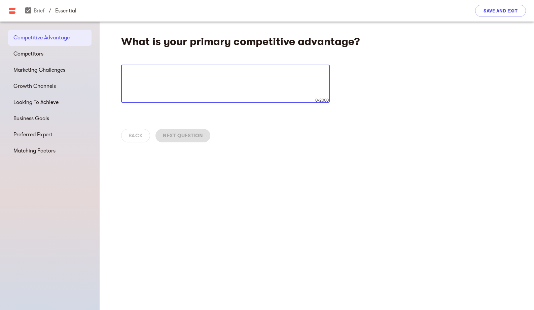
click at [180, 80] on textarea at bounding box center [225, 84] width 199 height 26
type textarea "dfs"
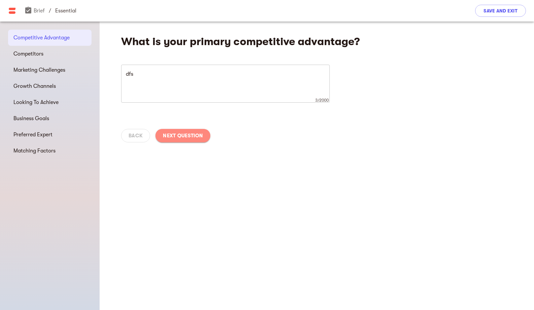
click at [190, 140] on button "Next Question" at bounding box center [183, 135] width 55 height 13
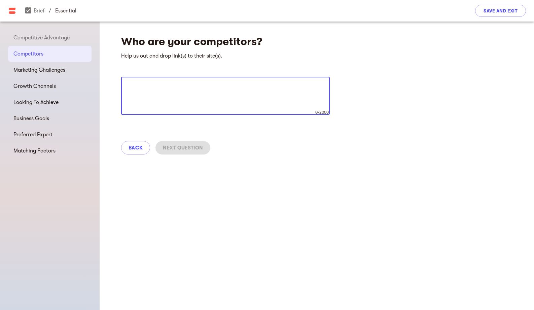
drag, startPoint x: 176, startPoint y: 104, endPoint x: 178, endPoint y: 109, distance: 5.8
click at [176, 103] on textarea at bounding box center [225, 96] width 199 height 26
type textarea "sdf"
click at [190, 147] on span "Next Question" at bounding box center [183, 148] width 40 height 8
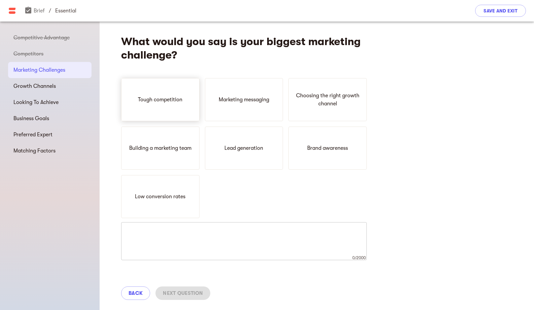
click at [155, 101] on p "Tough competition" at bounding box center [160, 100] width 44 height 8
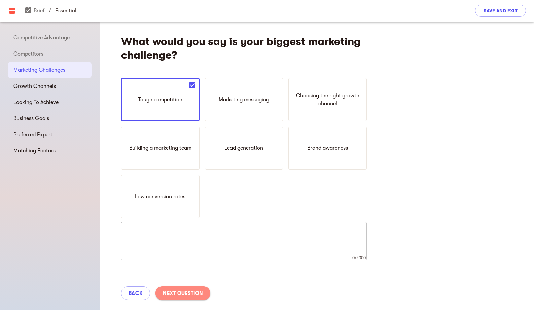
click at [188, 297] on span "Next Question" at bounding box center [183, 293] width 40 height 8
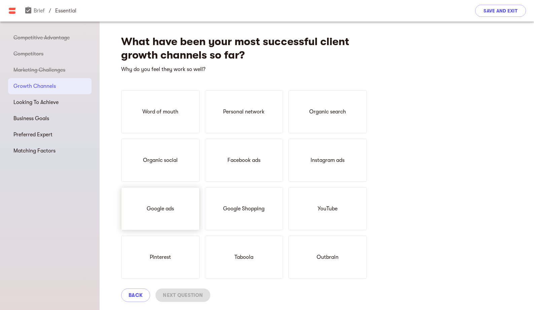
click at [172, 206] on p "Google ads" at bounding box center [160, 209] width 27 height 8
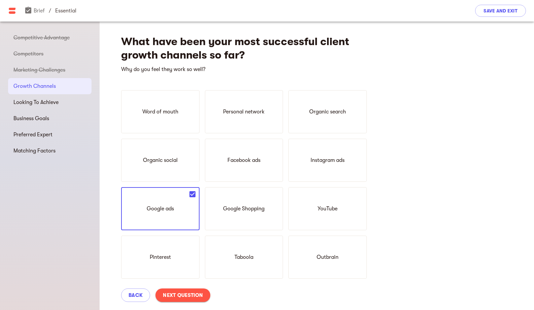
click at [195, 306] on div "Back Next Question" at bounding box center [317, 295] width 435 height 30
click at [188, 293] on span "Next Question" at bounding box center [183, 295] width 40 height 8
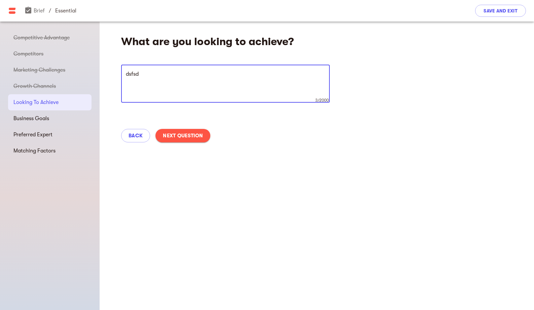
type textarea "dsfsd"
click at [189, 138] on span "Next Question" at bounding box center [183, 136] width 40 height 8
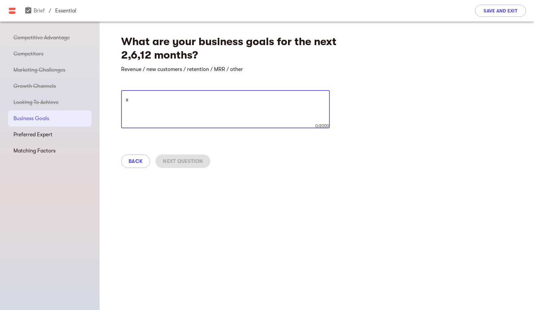
click at [179, 114] on textarea "s" at bounding box center [225, 110] width 199 height 26
type textarea "sdff"
click at [189, 163] on span "Next Question" at bounding box center [183, 161] width 40 height 8
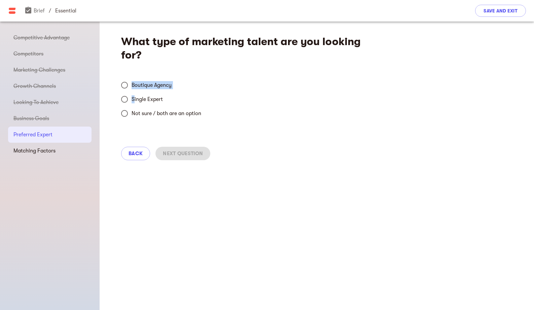
click at [132, 92] on div "Boutique Agency Single Expert Not sure / both are an option" at bounding box center [164, 99] width 86 height 42
click at [125, 86] on input "Boutique Agency" at bounding box center [125, 85] width 14 height 14
radio input "true"
click at [173, 154] on span "Next Question" at bounding box center [183, 153] width 40 height 8
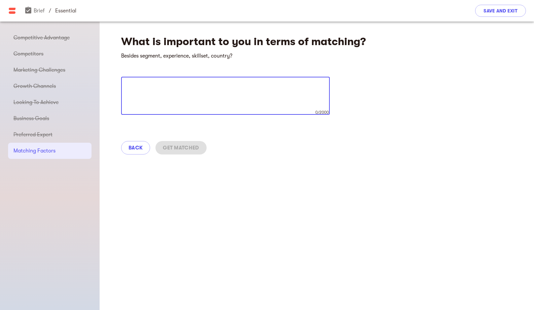
click at [164, 94] on textarea at bounding box center [225, 96] width 199 height 26
type textarea "sdfsdf"
click at [187, 154] on button "Get Matched" at bounding box center [181, 147] width 51 height 13
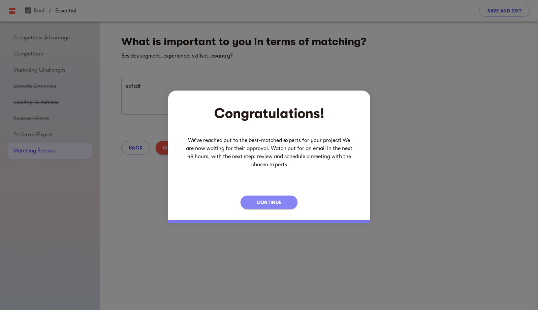
click at [278, 203] on span "Continue" at bounding box center [269, 202] width 25 height 8
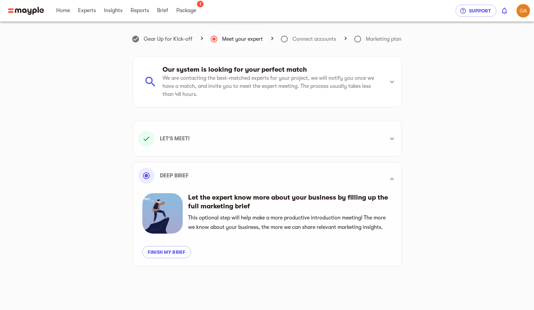
scroll to position [189, 0]
click at [172, 256] on span "Finish my brief" at bounding box center [167, 252] width 38 height 8
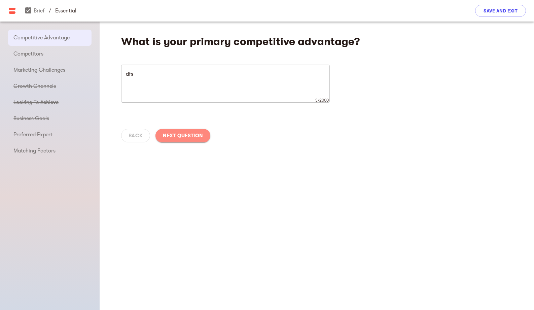
click at [183, 139] on span "Next Question" at bounding box center [183, 136] width 40 height 8
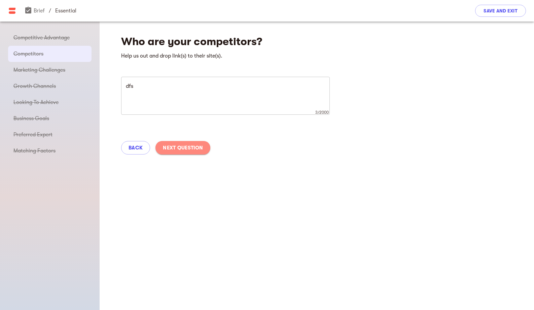
click at [181, 147] on span "Next Question" at bounding box center [183, 148] width 40 height 8
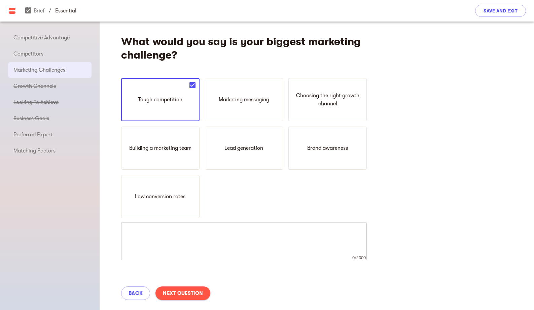
click at [480, 19] on header "assignment_turned_in Brief / essential Save and Exit" at bounding box center [267, 11] width 534 height 22
click at [488, 16] on button "Save and Exit" at bounding box center [500, 11] width 51 height 12
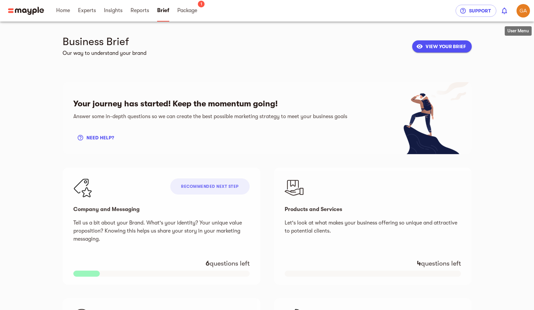
click at [523, 11] on img "button" at bounding box center [523, 10] width 13 height 13
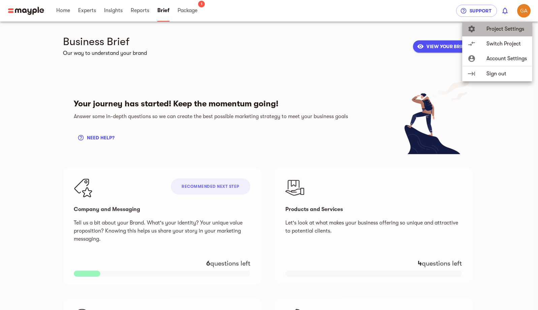
click at [497, 28] on span "Project Settings" at bounding box center [506, 29] width 40 height 8
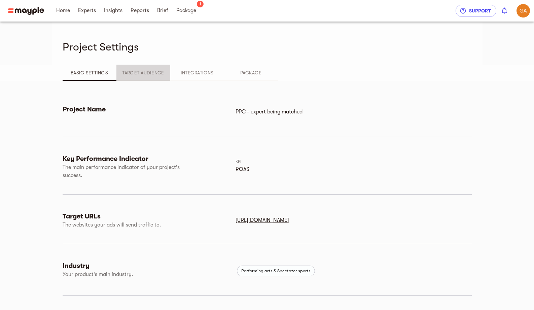
click at [141, 75] on span "Target Audience" at bounding box center [144, 73] width 46 height 8
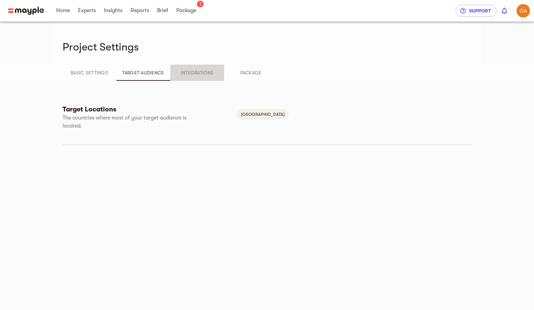
click at [192, 74] on span "Integrations" at bounding box center [197, 73] width 46 height 8
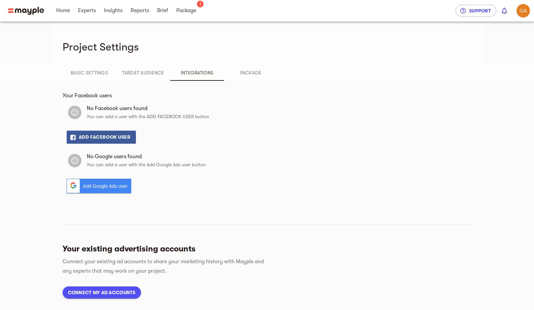
click at [92, 76] on span "Basic Settings" at bounding box center [90, 73] width 46 height 8
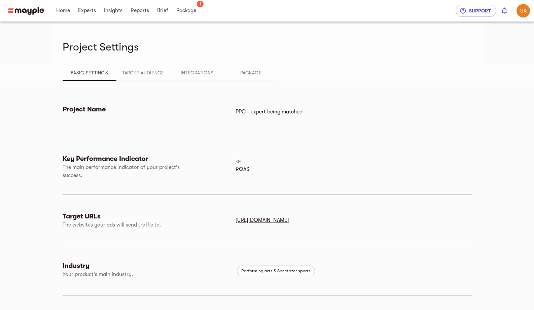
click at [204, 139] on div at bounding box center [267, 137] width 409 height 8
click at [138, 73] on span "Target Audience" at bounding box center [144, 73] width 46 height 8
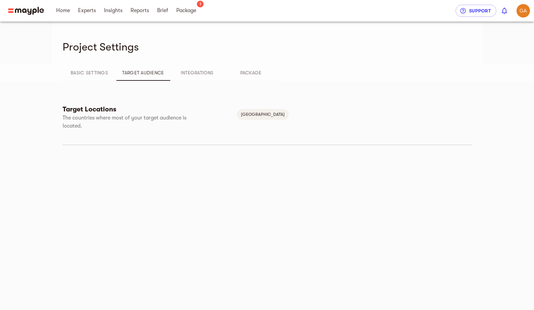
click at [188, 65] on button "Integrations" at bounding box center [197, 73] width 54 height 16
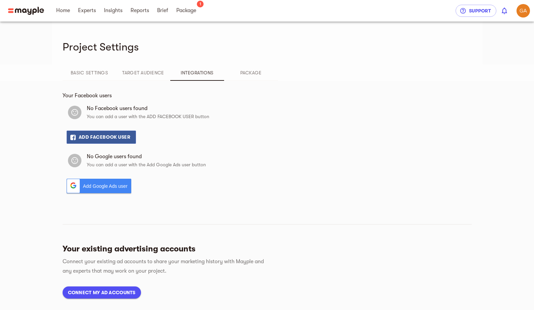
click at [142, 74] on span "Target Audience" at bounding box center [144, 73] width 46 height 8
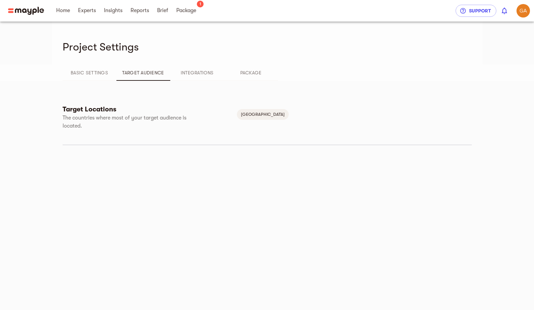
click at [212, 64] on div "Project Settings" at bounding box center [267, 43] width 409 height 43
click at [210, 72] on span "Integrations" at bounding box center [197, 73] width 46 height 8
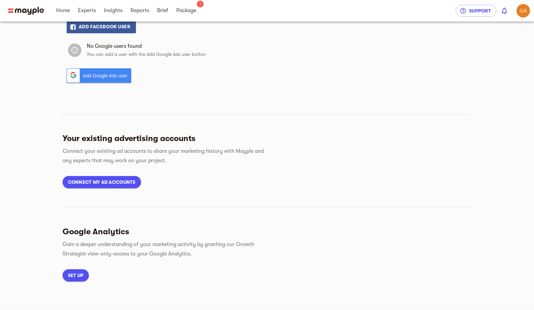
scroll to position [111, 0]
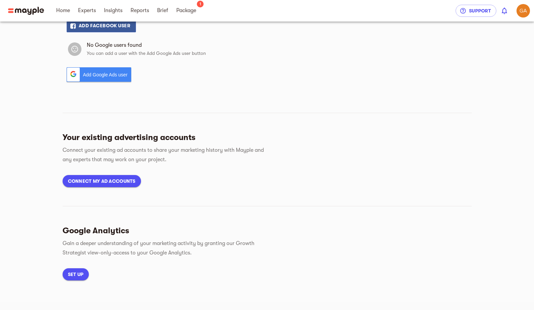
click at [135, 213] on section "Google Analytics Gain a deeper understanding of your marketing activity by gran…" at bounding box center [267, 243] width 409 height 74
click at [108, 188] on div "Google Analytics Gain a deeper understanding of your marketing activity by gran…" at bounding box center [267, 239] width 409 height 104
click at [112, 182] on span "Connect my ad accounts" at bounding box center [102, 181] width 68 height 8
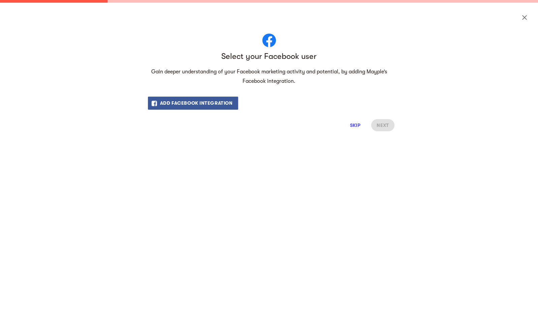
click at [347, 158] on div "Select your Facebook user Gain deeper understanding of your Facebook marketing …" at bounding box center [269, 156] width 538 height 307
click at [353, 125] on span "Skip" at bounding box center [355, 125] width 16 height 8
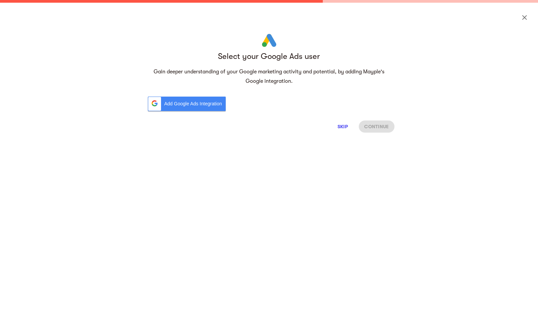
click at [195, 178] on div "Select your Google Ads user Gain deeper understanding of your Google marketing …" at bounding box center [269, 156] width 538 height 307
click at [348, 127] on span "Skip" at bounding box center [342, 127] width 16 height 8
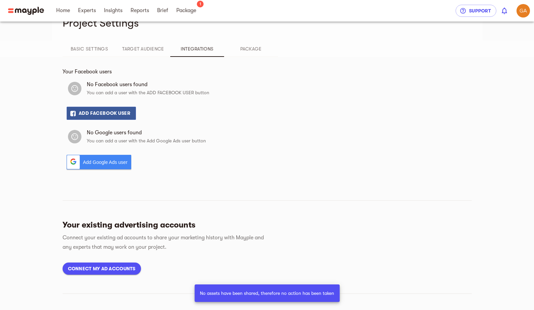
scroll to position [0, 0]
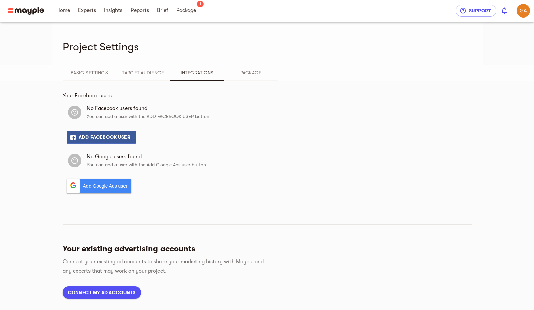
click at [258, 75] on span "Package" at bounding box center [251, 73] width 46 height 8
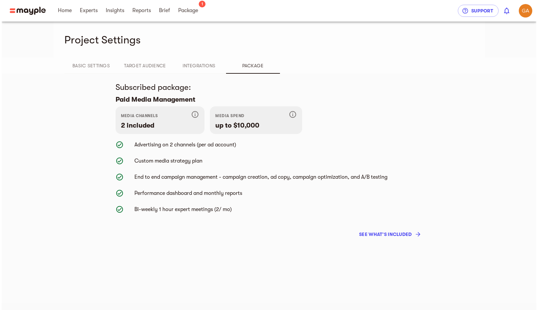
scroll to position [8, 0]
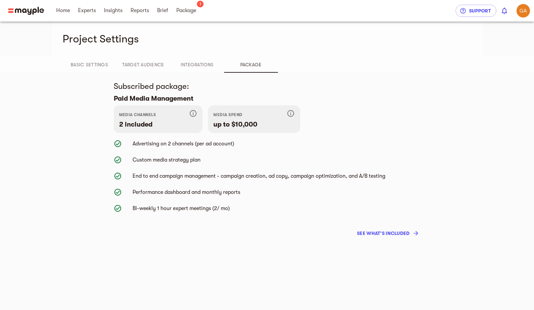
click at [153, 256] on main "Project Settings Basic Settings Target Audience Integrations Package Subscribed…" at bounding box center [267, 147] width 534 height 310
click at [379, 236] on span "see what’s included" at bounding box center [387, 233] width 61 height 8
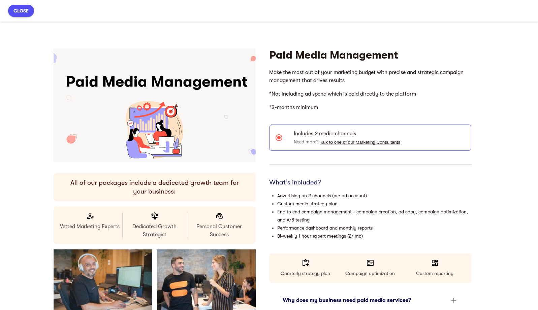
scroll to position [0, 0]
click at [22, 10] on span "close" at bounding box center [20, 11] width 15 height 8
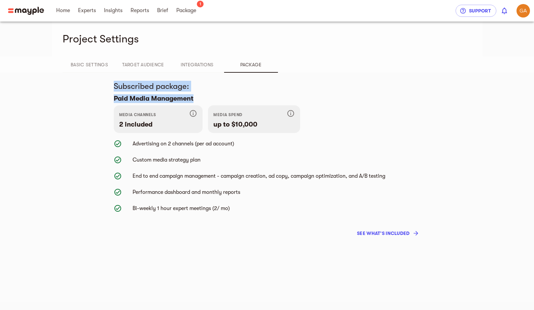
drag, startPoint x: 107, startPoint y: 86, endPoint x: 215, endPoint y: 93, distance: 108.0
click at [215, 93] on div "Subscribed package : Paid Media Management media channels 2 included media spen…" at bounding box center [267, 160] width 323 height 159
click at [214, 93] on div "Subscribed package : Paid Media Management media channels 2 included media spen…" at bounding box center [267, 160] width 323 height 159
click at [180, 95] on h6 "Paid Media Management" at bounding box center [267, 98] width 307 height 9
click at [194, 97] on h6 "Paid Media Management" at bounding box center [267, 98] width 307 height 9
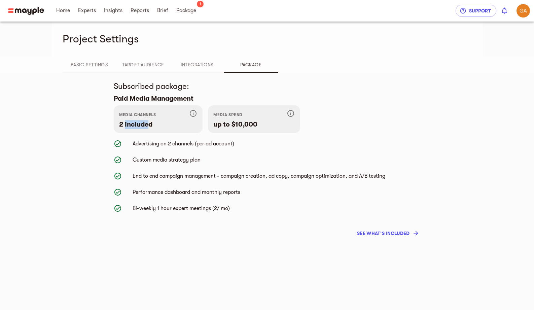
drag, startPoint x: 126, startPoint y: 122, endPoint x: 152, endPoint y: 125, distance: 26.4
click at [149, 125] on h6 "2 included" at bounding box center [158, 124] width 78 height 9
click at [152, 125] on h6 "2 included" at bounding box center [158, 124] width 78 height 9
click at [391, 232] on span "see what’s included" at bounding box center [387, 233] width 61 height 8
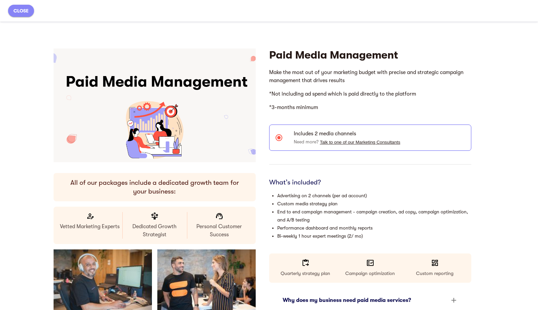
click at [22, 10] on span "close" at bounding box center [20, 11] width 15 height 8
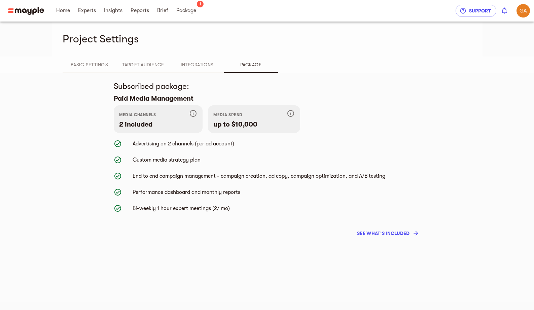
click at [511, 9] on button "0" at bounding box center [505, 11] width 16 height 16
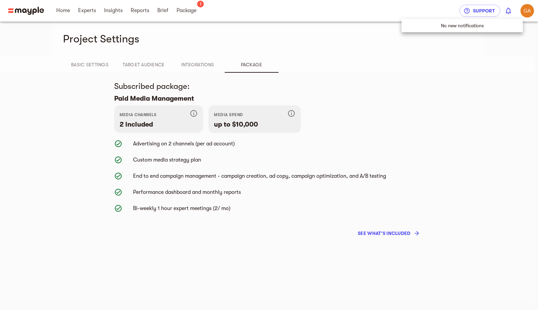
click at [507, 11] on div at bounding box center [269, 155] width 538 height 310
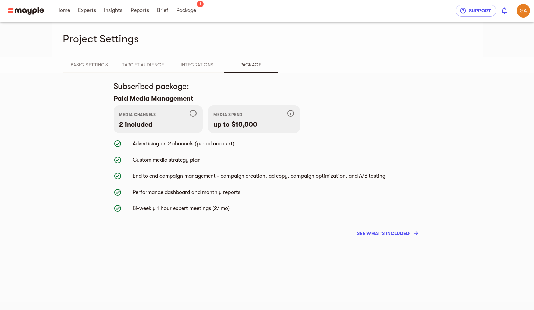
click at [19, 10] on img at bounding box center [26, 11] width 36 height 8
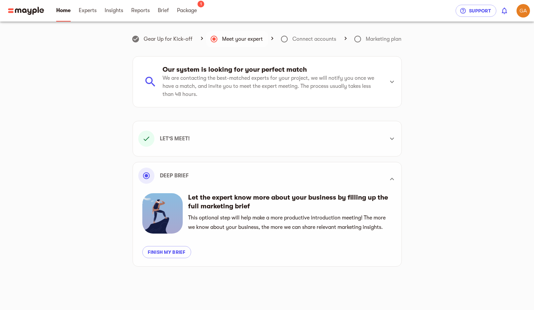
scroll to position [189, 0]
click at [24, 11] on img at bounding box center [26, 11] width 36 height 8
click at [504, 12] on icon "show 0 new notifications" at bounding box center [505, 11] width 8 height 8
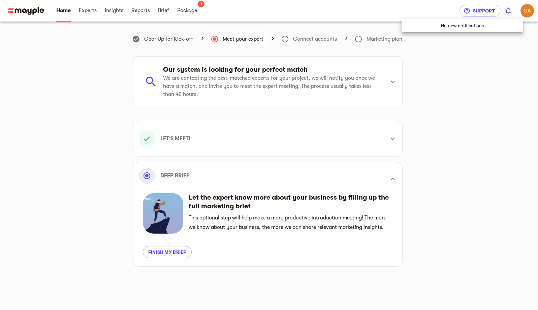
click at [505, 12] on div at bounding box center [269, 155] width 538 height 310
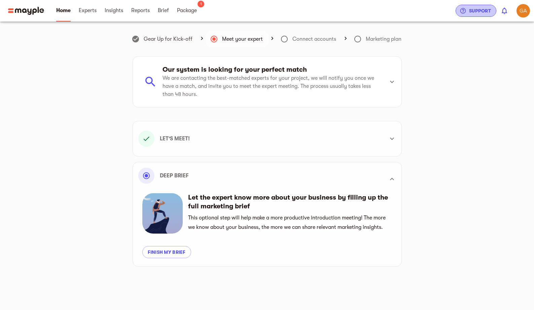
click at [477, 13] on span "Support" at bounding box center [476, 11] width 30 height 8
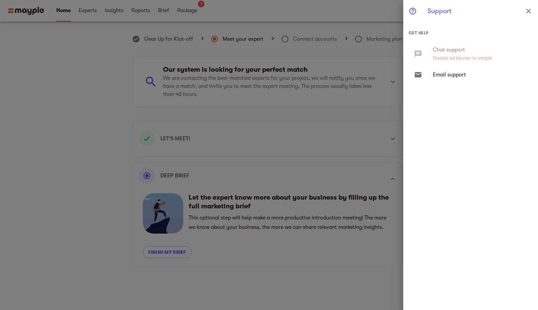
drag, startPoint x: 525, startPoint y: 13, endPoint x: 529, endPoint y: 8, distance: 6.3
click at [527, 11] on button "close" at bounding box center [528, 11] width 16 height 16
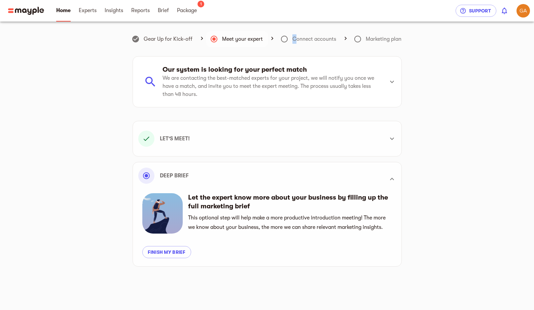
drag, startPoint x: 294, startPoint y: 38, endPoint x: 285, endPoint y: 39, distance: 8.4
click at [293, 39] on h6 "Connect accounts" at bounding box center [315, 38] width 44 height 9
click at [278, 39] on span at bounding box center [284, 39] width 16 height 16
drag, startPoint x: 349, startPoint y: 40, endPoint x: 365, endPoint y: 40, distance: 15.8
click at [352, 40] on div "Gear Up for Kick-off Meet your expert Connect accounts Marketing plan" at bounding box center [267, 39] width 409 height 19
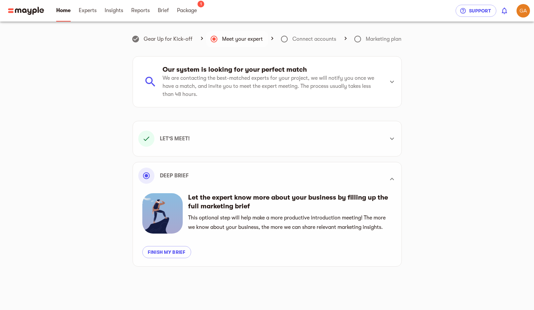
click at [365, 40] on span at bounding box center [358, 39] width 16 height 16
click at [349, 37] on div "Gear Up for Kick-off Meet your expert Connect accounts Marketing plan" at bounding box center [267, 39] width 409 height 19
click at [352, 37] on span at bounding box center [358, 39] width 16 height 16
click at [15, 136] on main "Gear Up for Kick-off Meet your expert Connect accounts Marketing plan Our syste…" at bounding box center [267, 155] width 534 height 310
click at [85, 15] on link "Experts" at bounding box center [88, 11] width 18 height 22
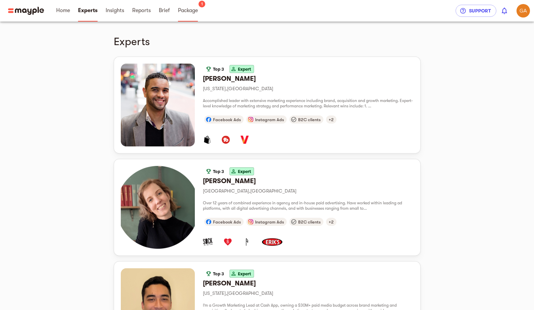
click at [187, 13] on span "Package" at bounding box center [188, 10] width 20 height 8
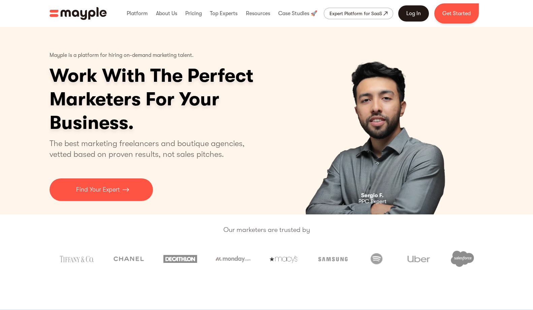
click at [405, 12] on link "Log In" at bounding box center [413, 13] width 31 height 16
